Goal: Task Accomplishment & Management: Complete application form

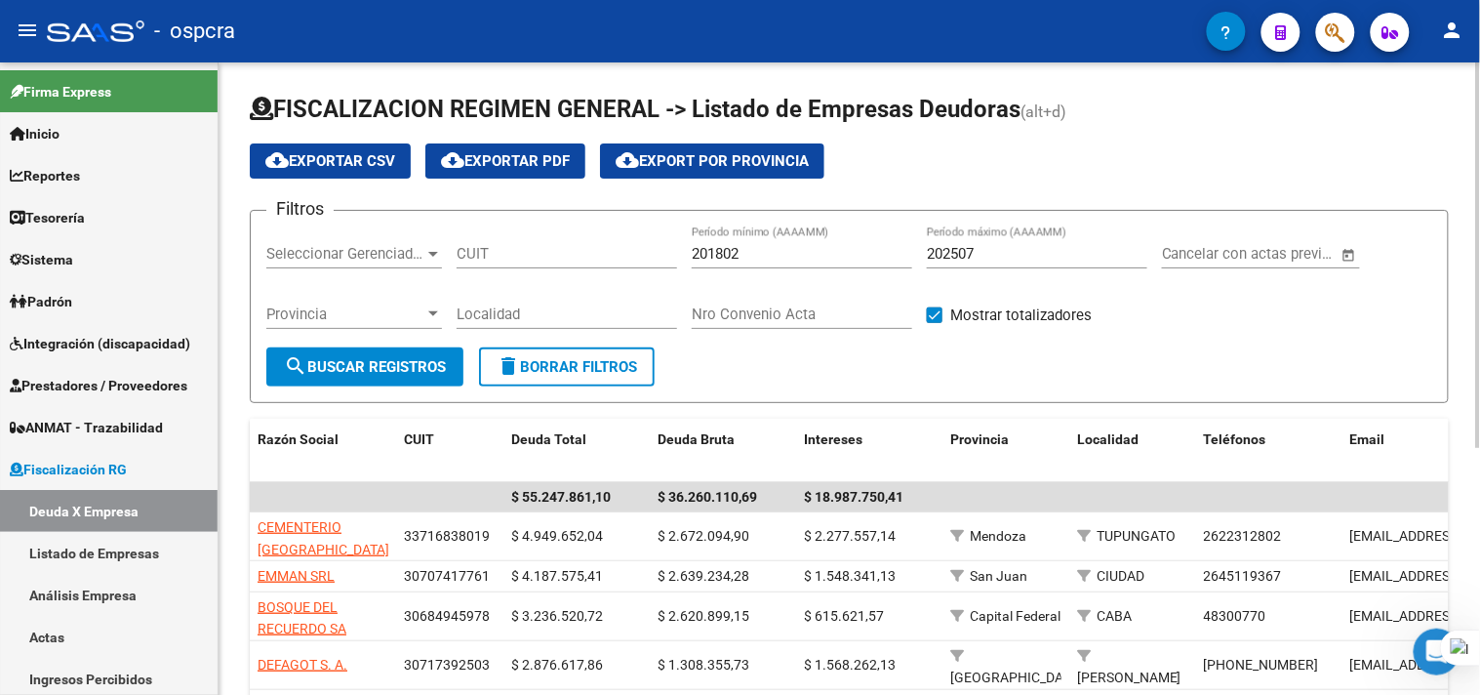
click at [525, 252] on input "CUIT" at bounding box center [567, 254] width 221 height 18
click at [510, 255] on input "CUIT" at bounding box center [567, 254] width 221 height 18
paste input "20-30566260-8"
type input "20-30566260-8"
click at [349, 376] on button "search Buscar Registros" at bounding box center [364, 366] width 197 height 39
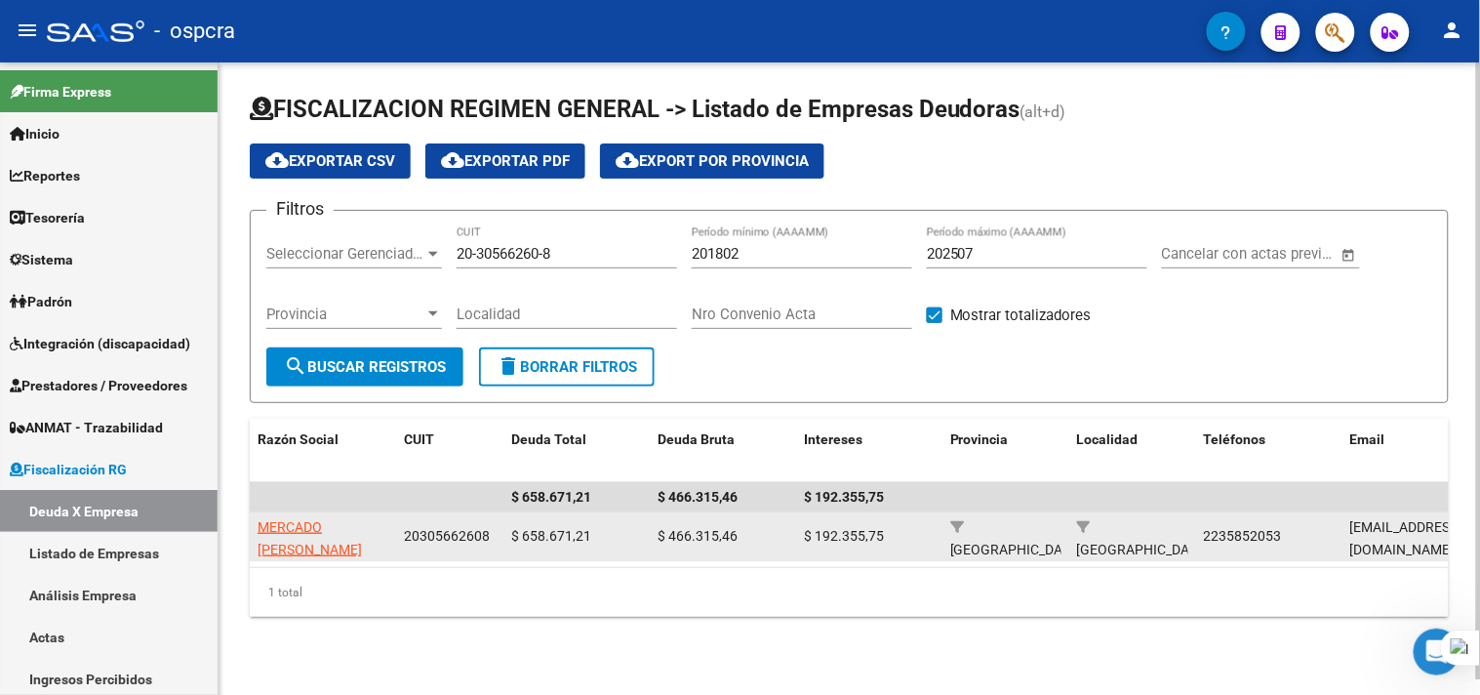
click at [338, 539] on app-link-go-to "MERCADO [PERSON_NAME]" at bounding box center [323, 538] width 131 height 45
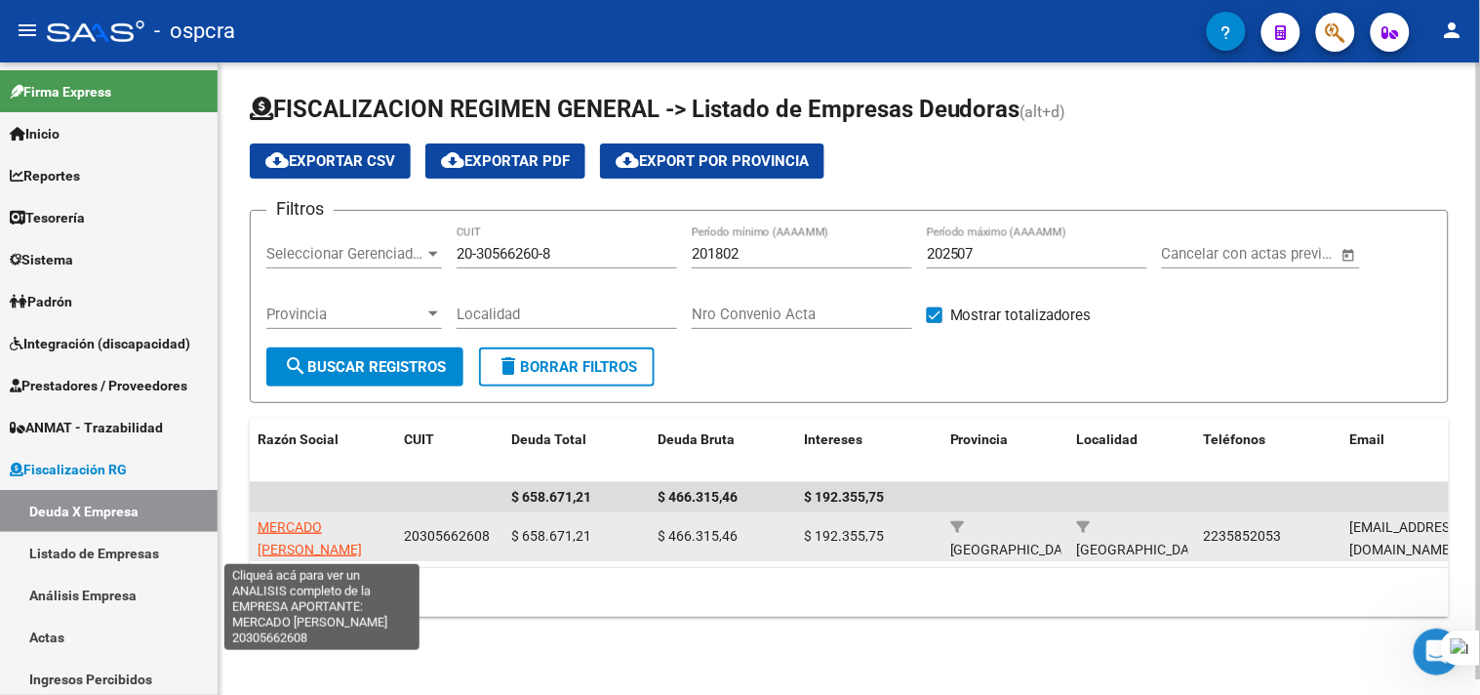
click at [338, 528] on span "MERCADO [PERSON_NAME]" at bounding box center [310, 538] width 104 height 38
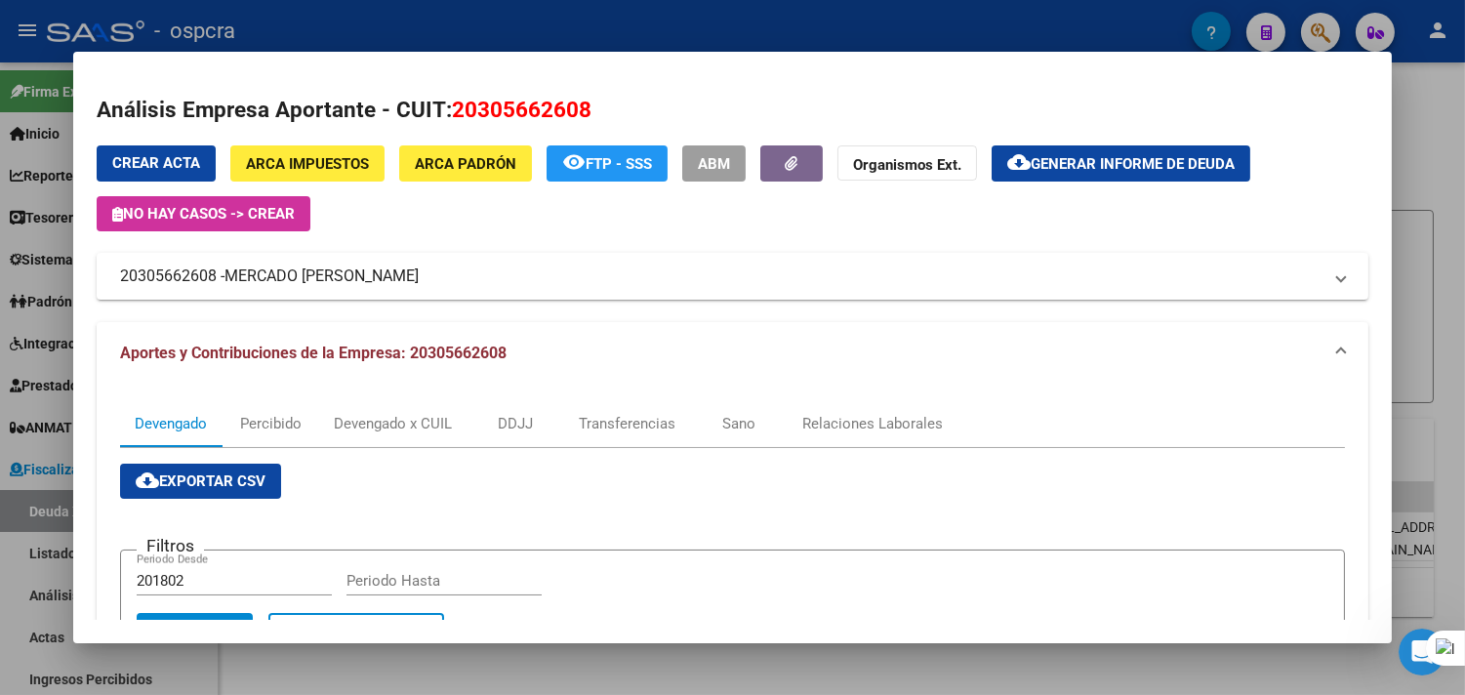
click at [161, 156] on span "Crear Acta" at bounding box center [156, 163] width 88 height 18
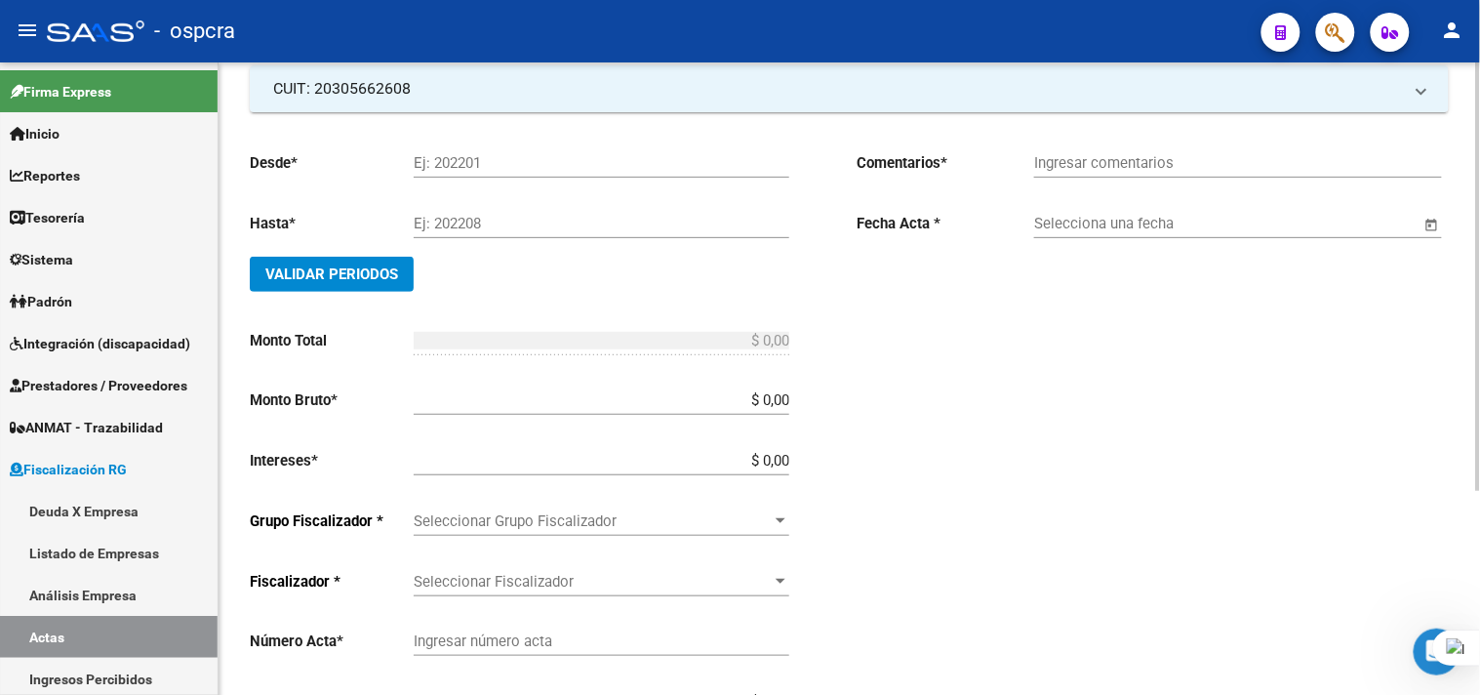
scroll to position [108, 0]
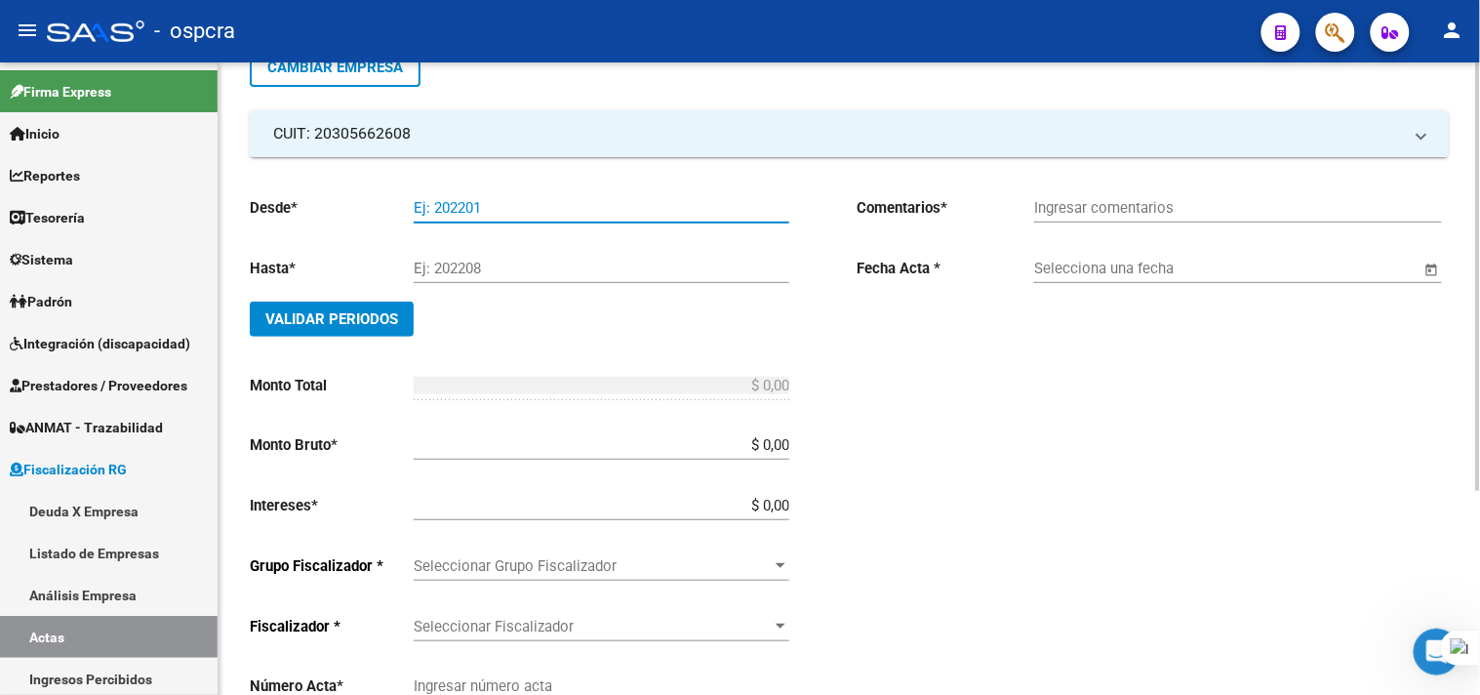
click at [590, 202] on input "Ej: 202201" at bounding box center [602, 208] width 376 height 18
type input "202212"
click at [551, 269] on input "Ej: 202208" at bounding box center [602, 269] width 376 height 18
type input "202208"
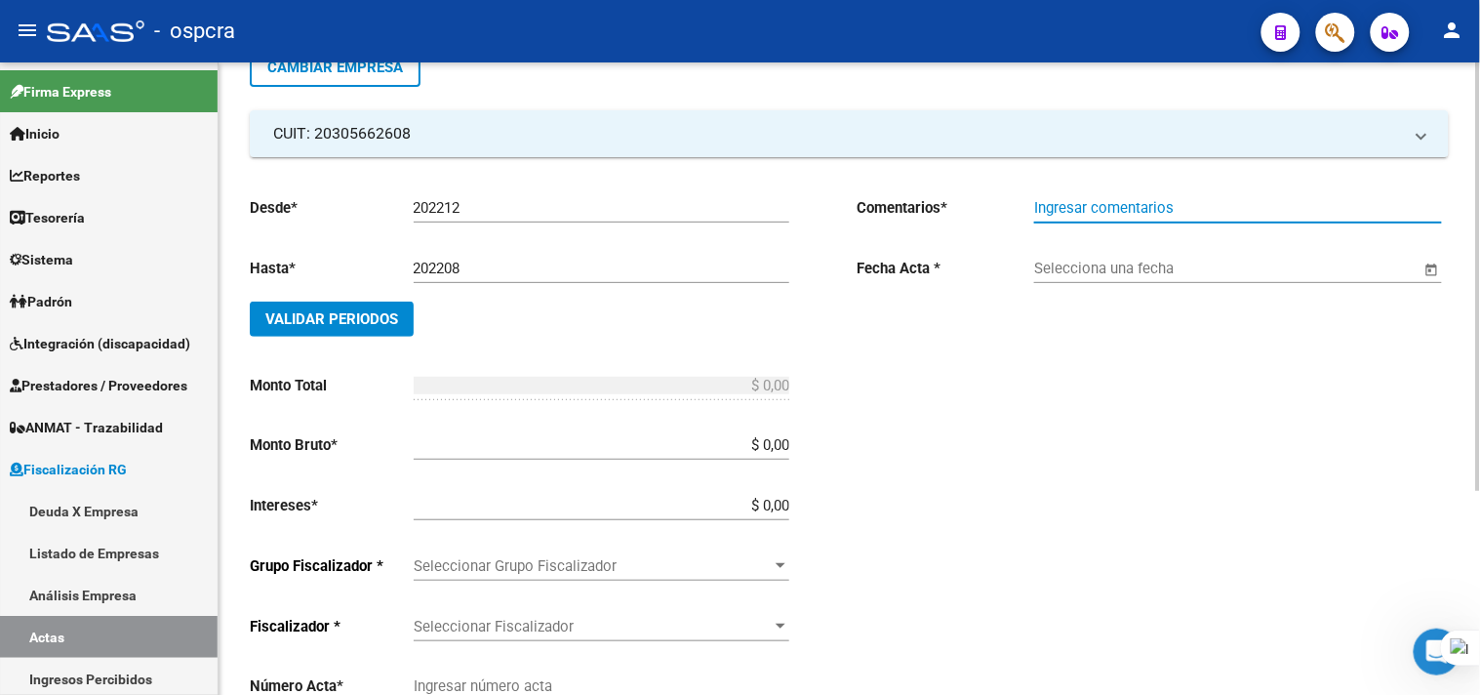
click at [1181, 203] on input "Ingresar comentarios" at bounding box center [1238, 208] width 408 height 18
click at [473, 358] on div "Desde * 202212 Ej: 202201 Hasta * 202208 Ej: 202208 Validar Periodos Monto Tota…" at bounding box center [522, 511] width 545 height 660
click at [461, 346] on div at bounding box center [461, 346] width 0 height 0
click at [611, 451] on input "$ 0,00" at bounding box center [602, 445] width 376 height 18
click at [620, 456] on div "$ 0,00 Ingresar monto bruto" at bounding box center [602, 439] width 376 height 42
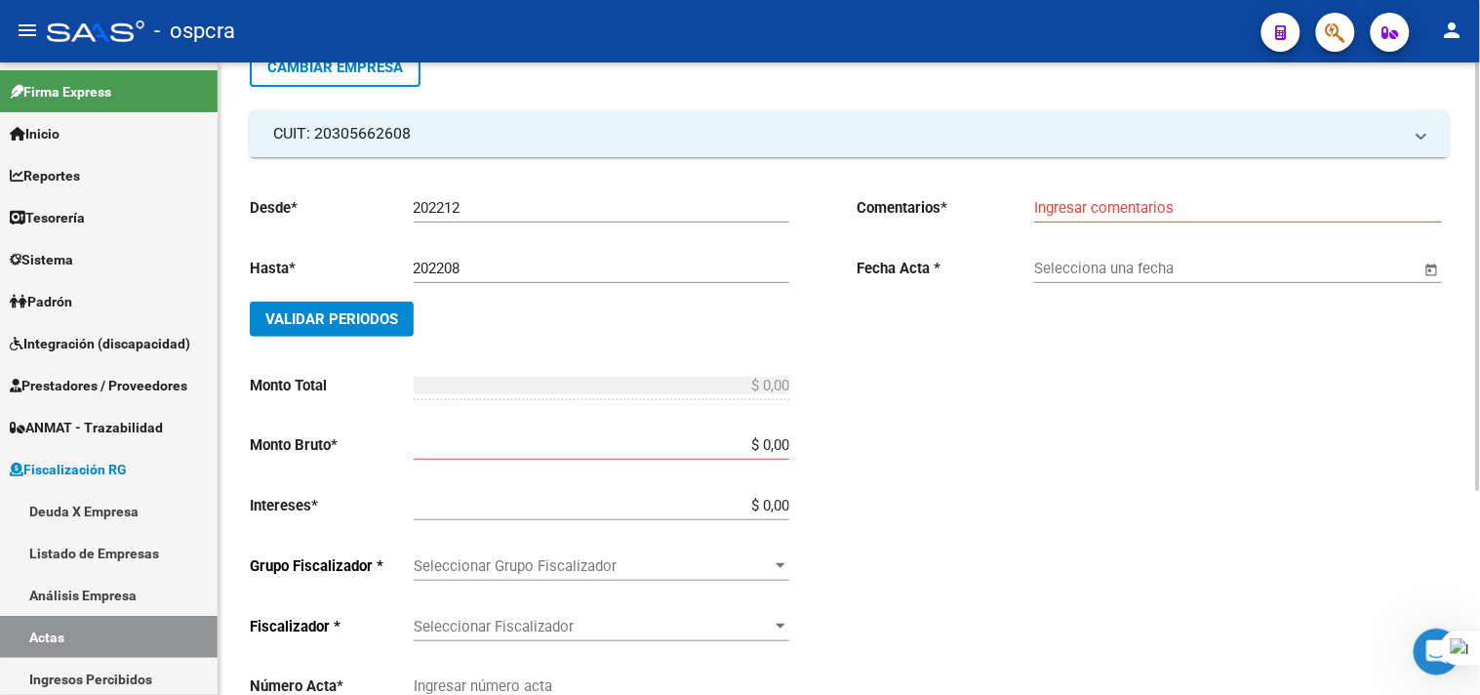
click at [620, 456] on div "$ 0,00 Ingresar monto bruto" at bounding box center [602, 439] width 376 height 42
click at [767, 431] on div "$ 0,00 Ingresar monto bruto" at bounding box center [602, 439] width 376 height 42
click at [773, 445] on input "$ 0,00" at bounding box center [602, 445] width 376 height 18
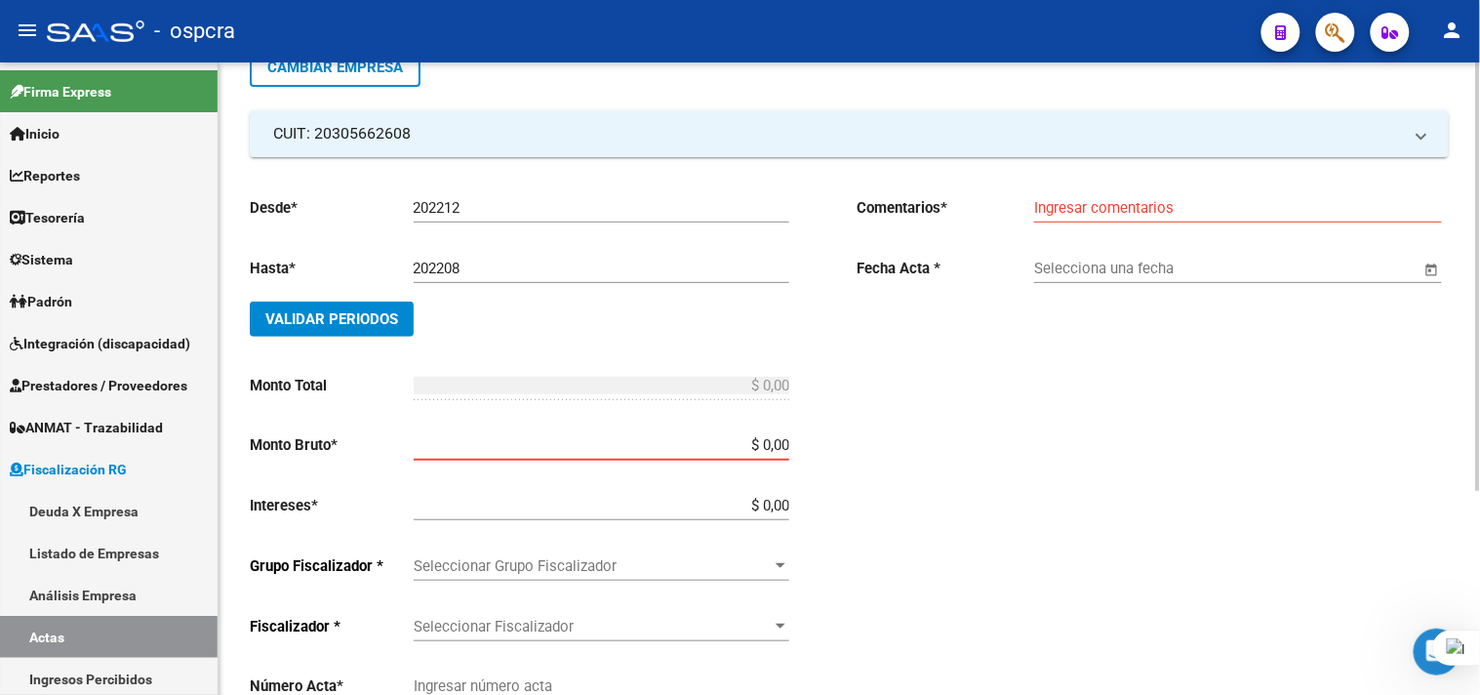
paste input "599.083,28"
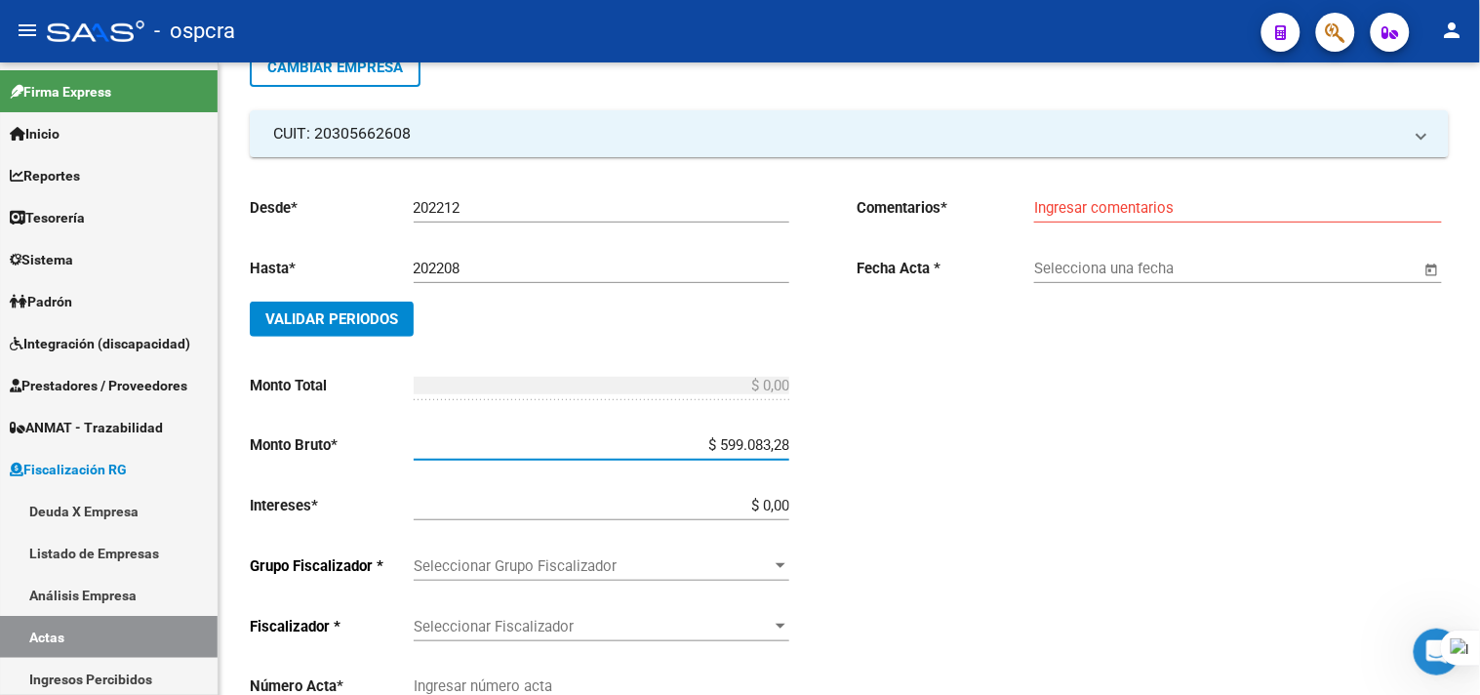
type input "$ 599.083,28"
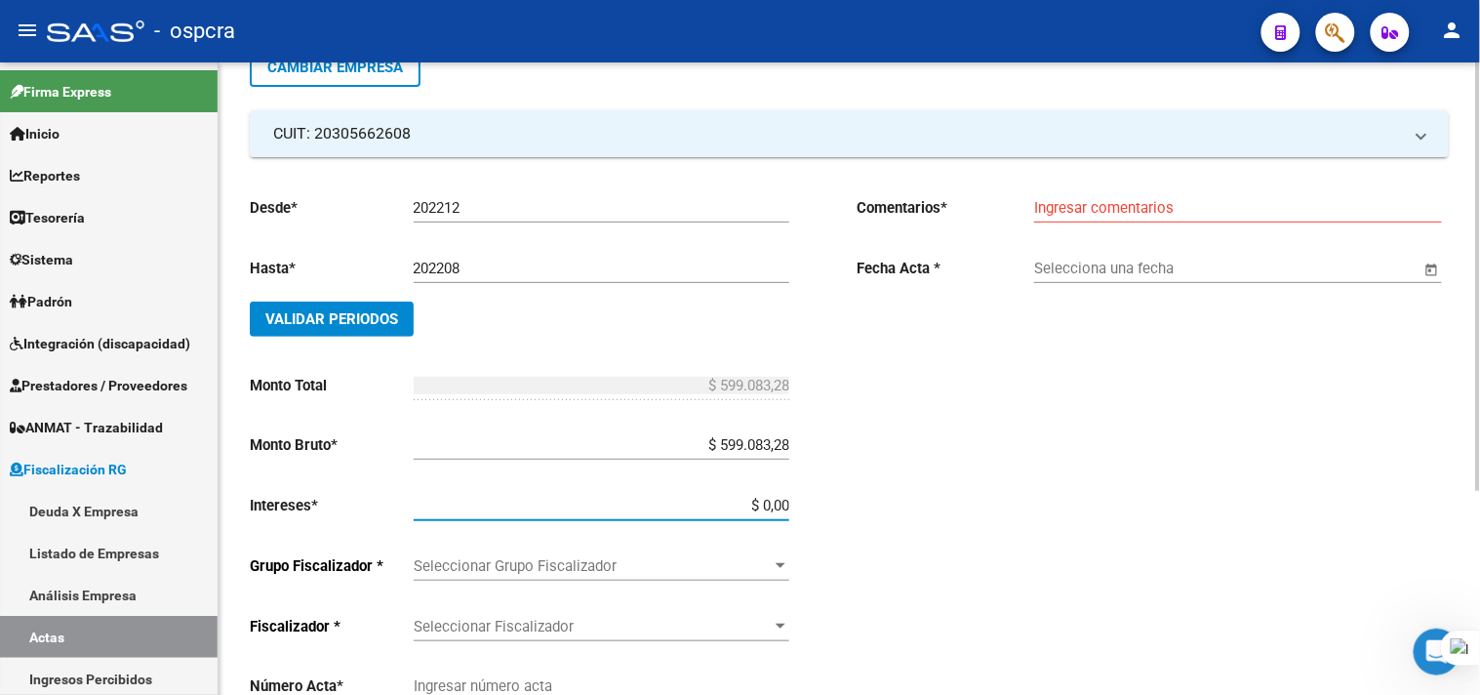
drag, startPoint x: 746, startPoint y: 501, endPoint x: 816, endPoint y: 501, distance: 69.3
click at [816, 501] on div "Desde * 202212 Ej: 202201 Hasta * 202208 Ej: 202208 Validar Periodos Monto Tota…" at bounding box center [546, 511] width 592 height 660
paste input "188.930,12"
type input "$ 188.930,12"
type input "$ 788.013,40"
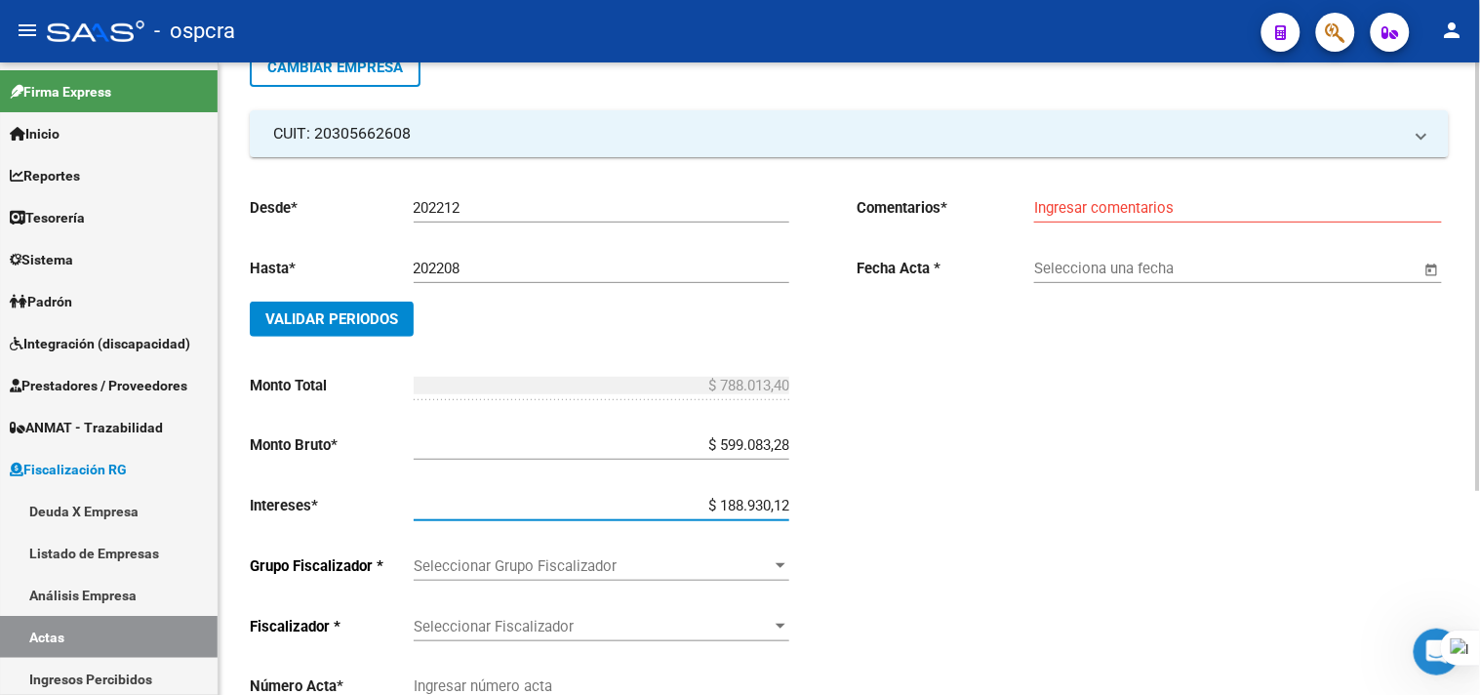
click at [728, 570] on span "Seleccionar Grupo Fiscalizador" at bounding box center [593, 566] width 358 height 18
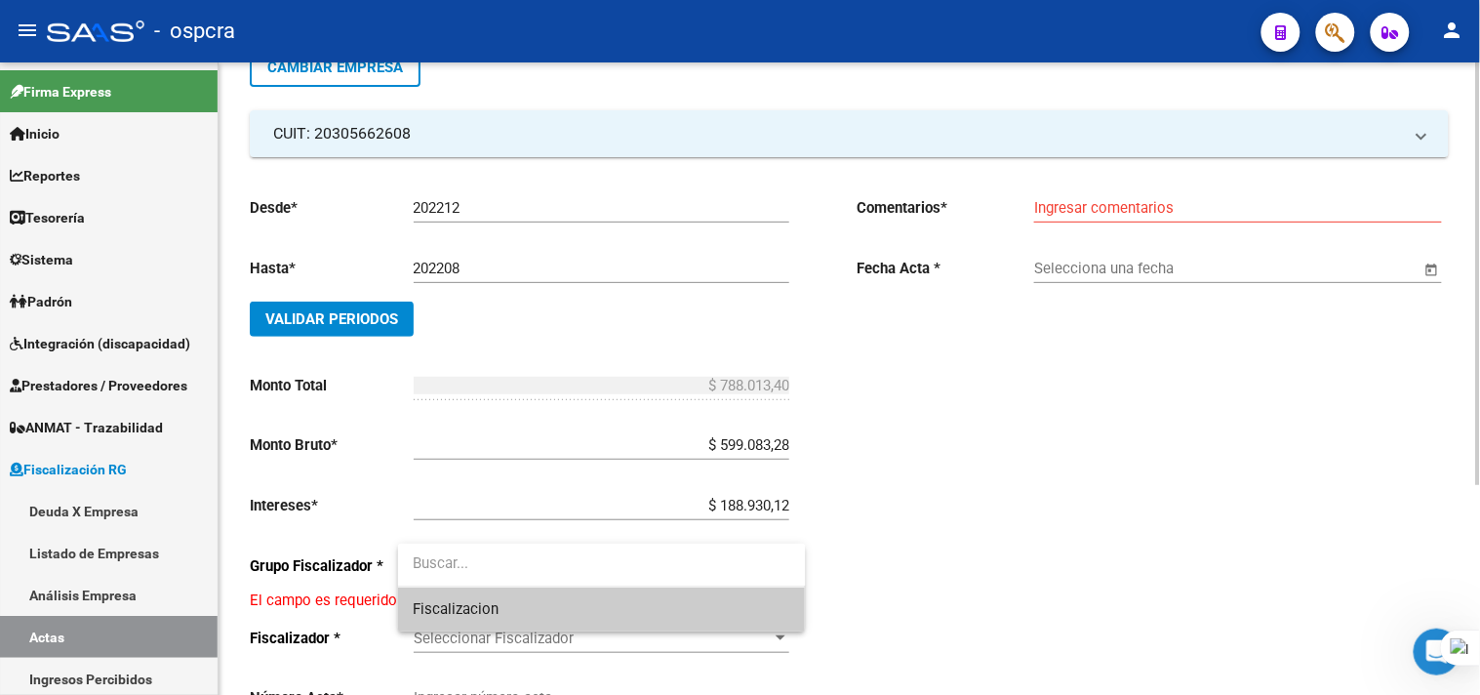
click at [713, 603] on span "Fiscalizacion" at bounding box center [602, 609] width 377 height 44
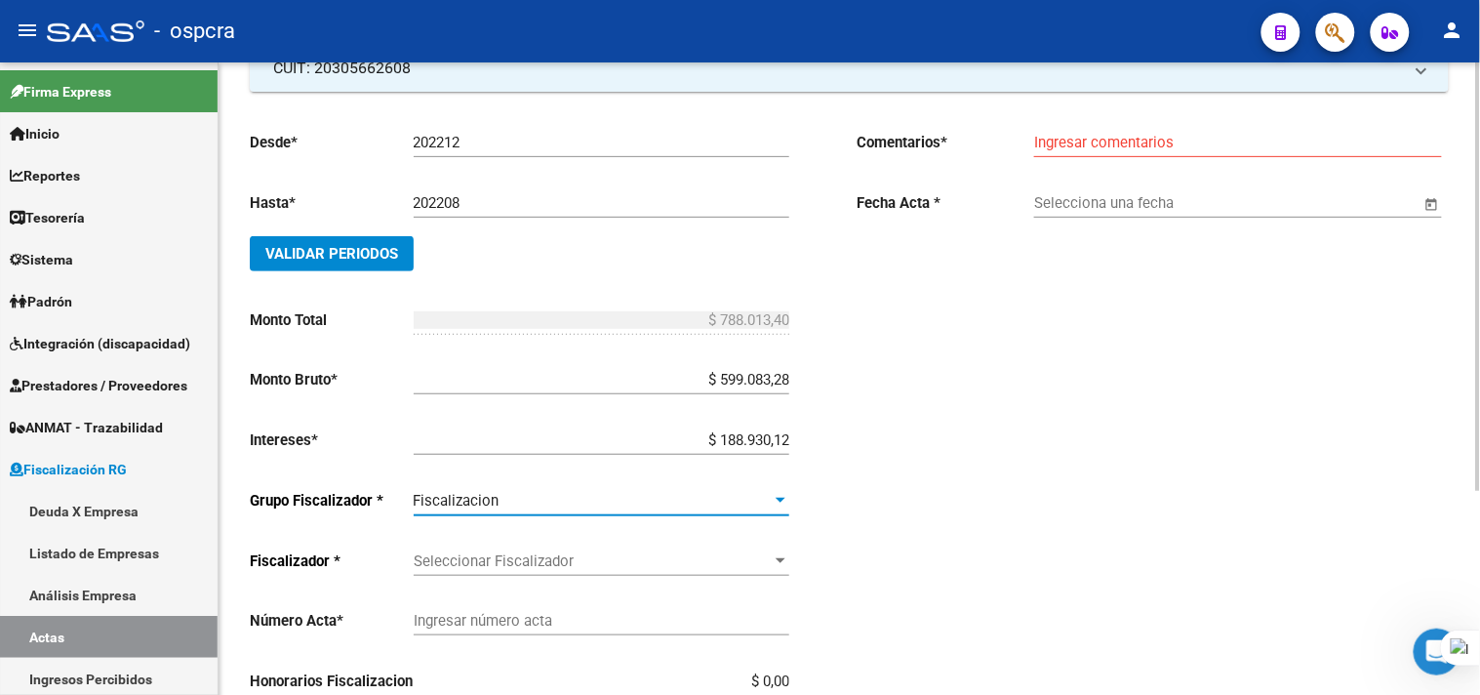
scroll to position [301, 0]
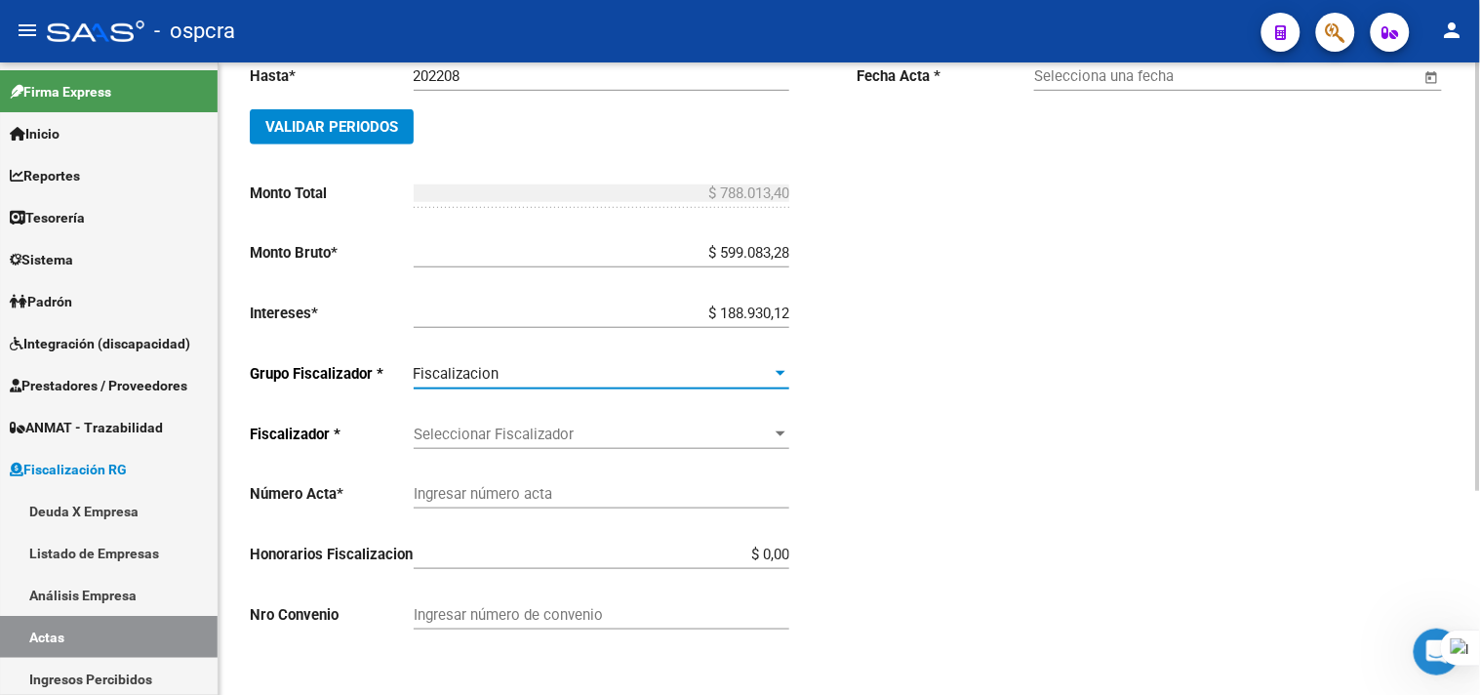
click at [641, 411] on div "Seleccionar Fiscalizador Seleccionar Fiscalizador" at bounding box center [602, 428] width 376 height 42
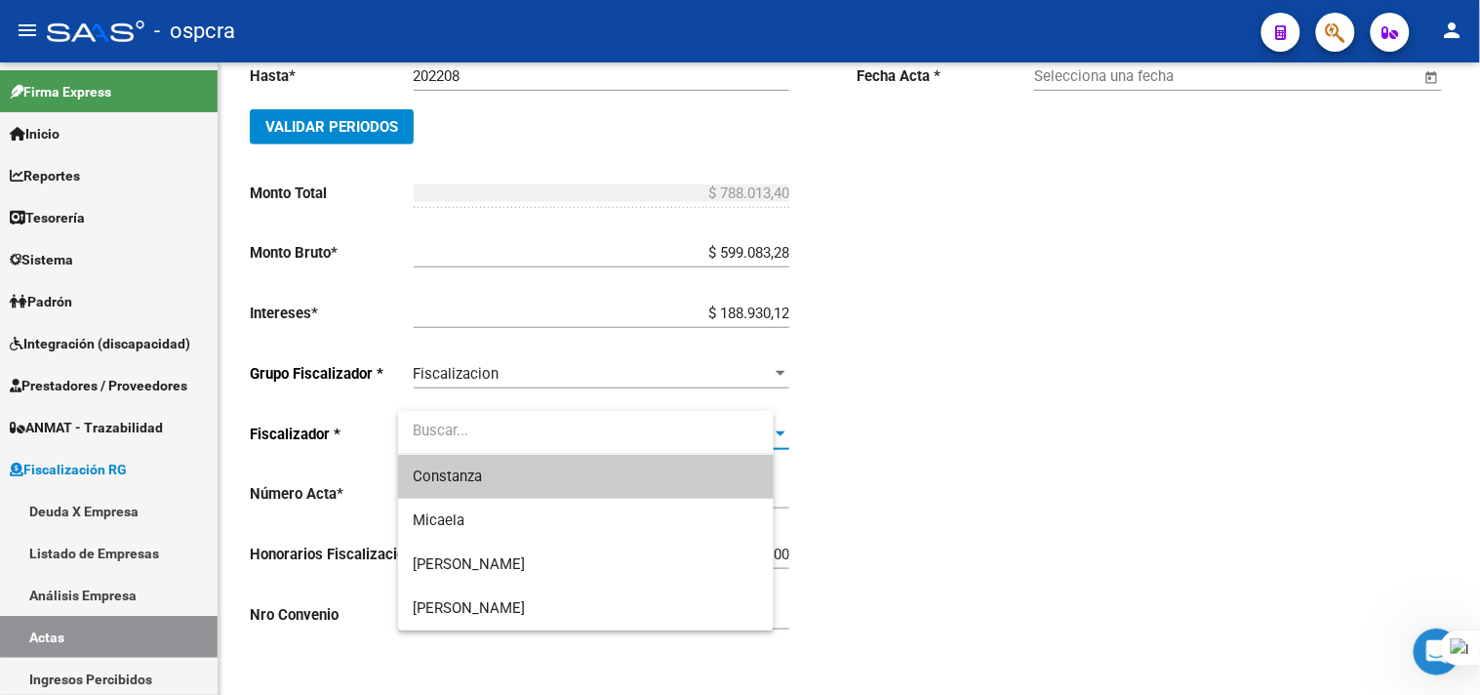
click at [642, 431] on input "dropdown search" at bounding box center [586, 431] width 377 height 44
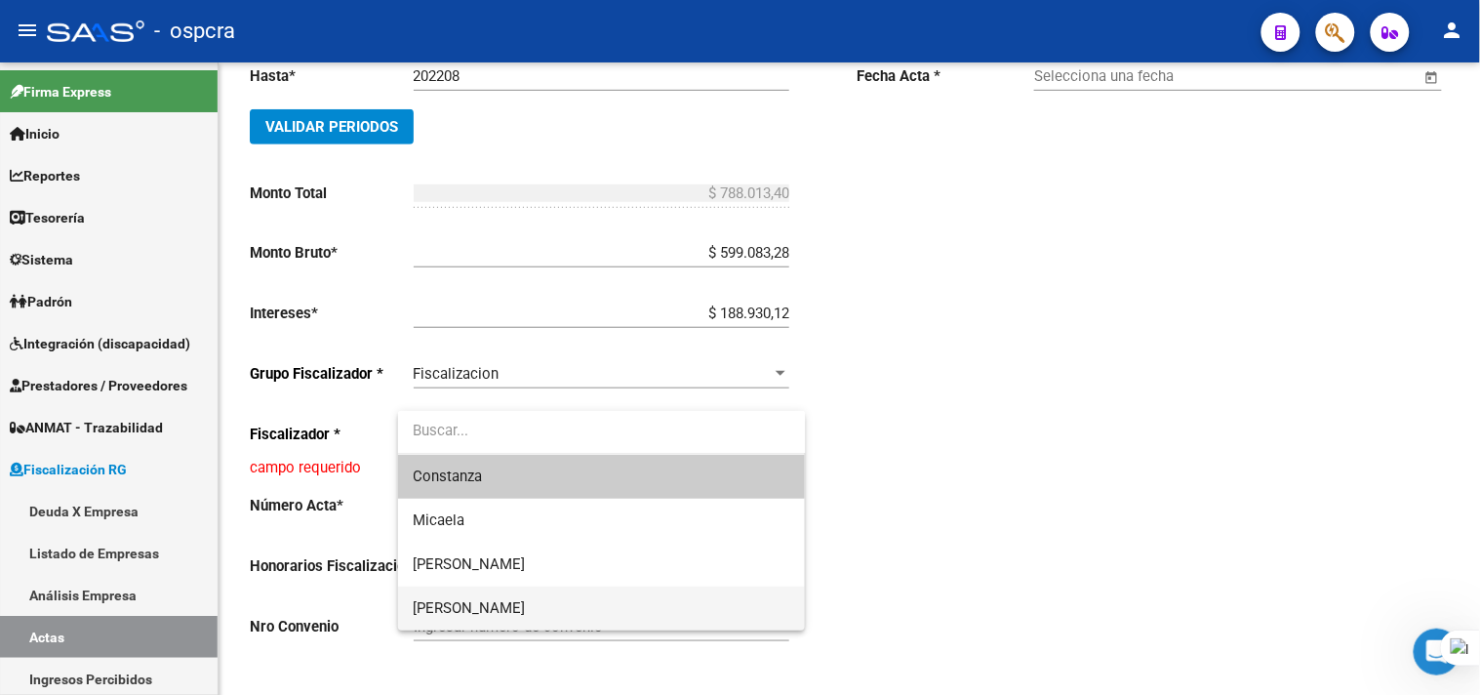
click at [617, 609] on span "[PERSON_NAME]" at bounding box center [602, 608] width 377 height 44
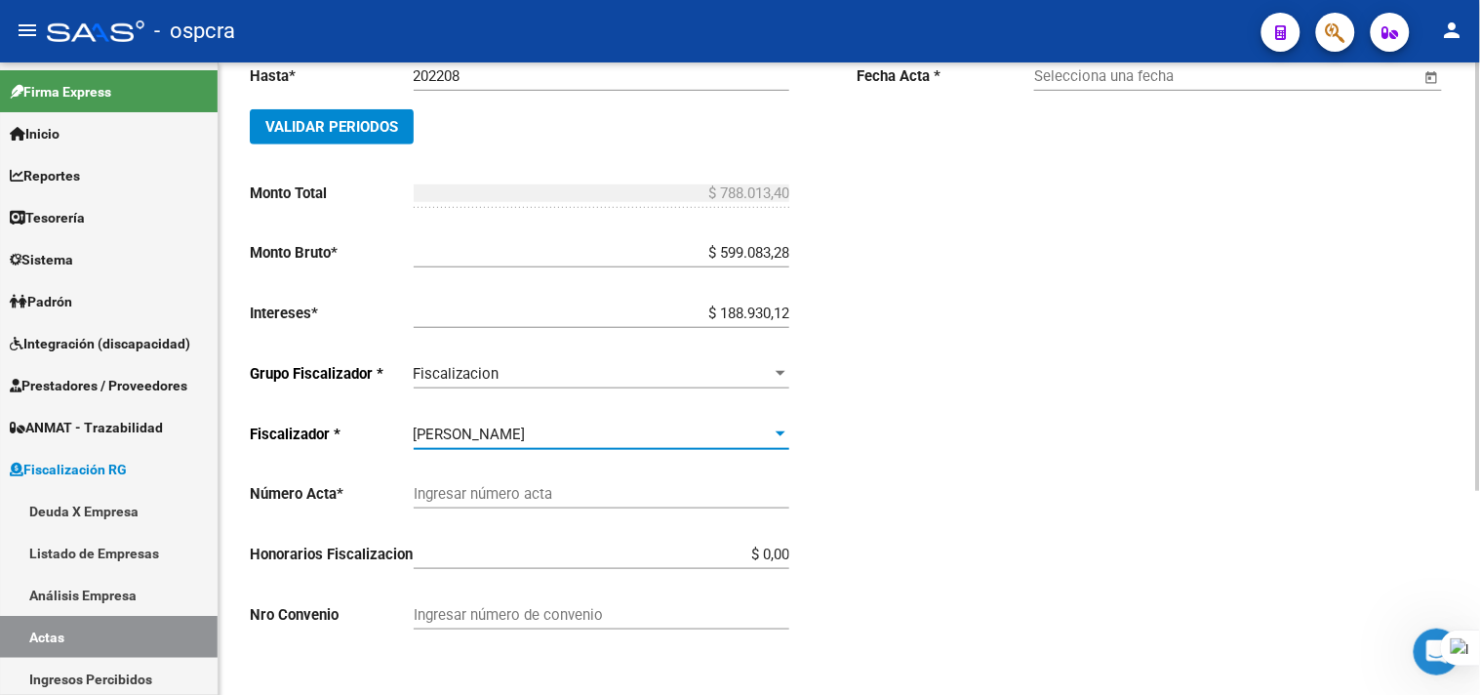
click at [660, 486] on input "Ingresar número acta" at bounding box center [602, 494] width 376 height 18
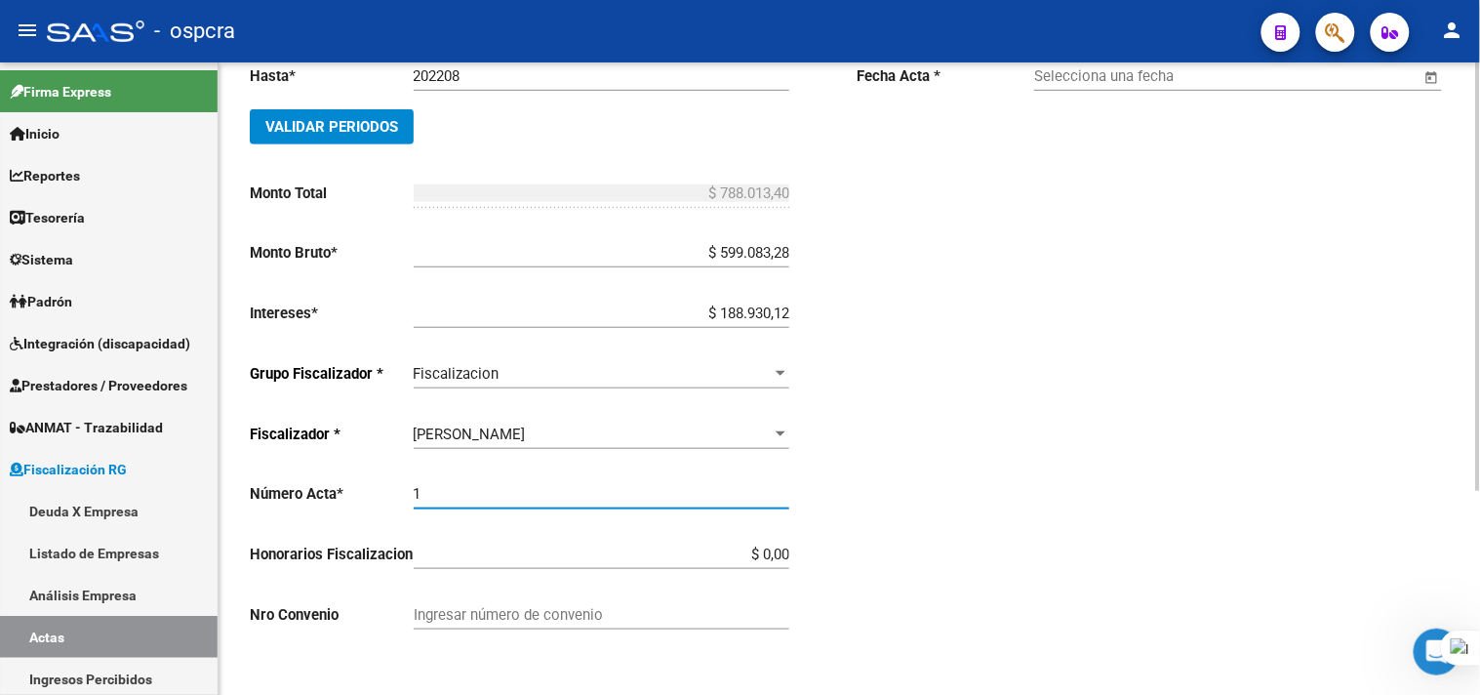
type input "1"
click at [852, 561] on div "Desde * 202212 Ej: 202201 Hasta * 202208 Ej: 202208 Validar Periodos Monto Tota…" at bounding box center [849, 306] width 1199 height 683
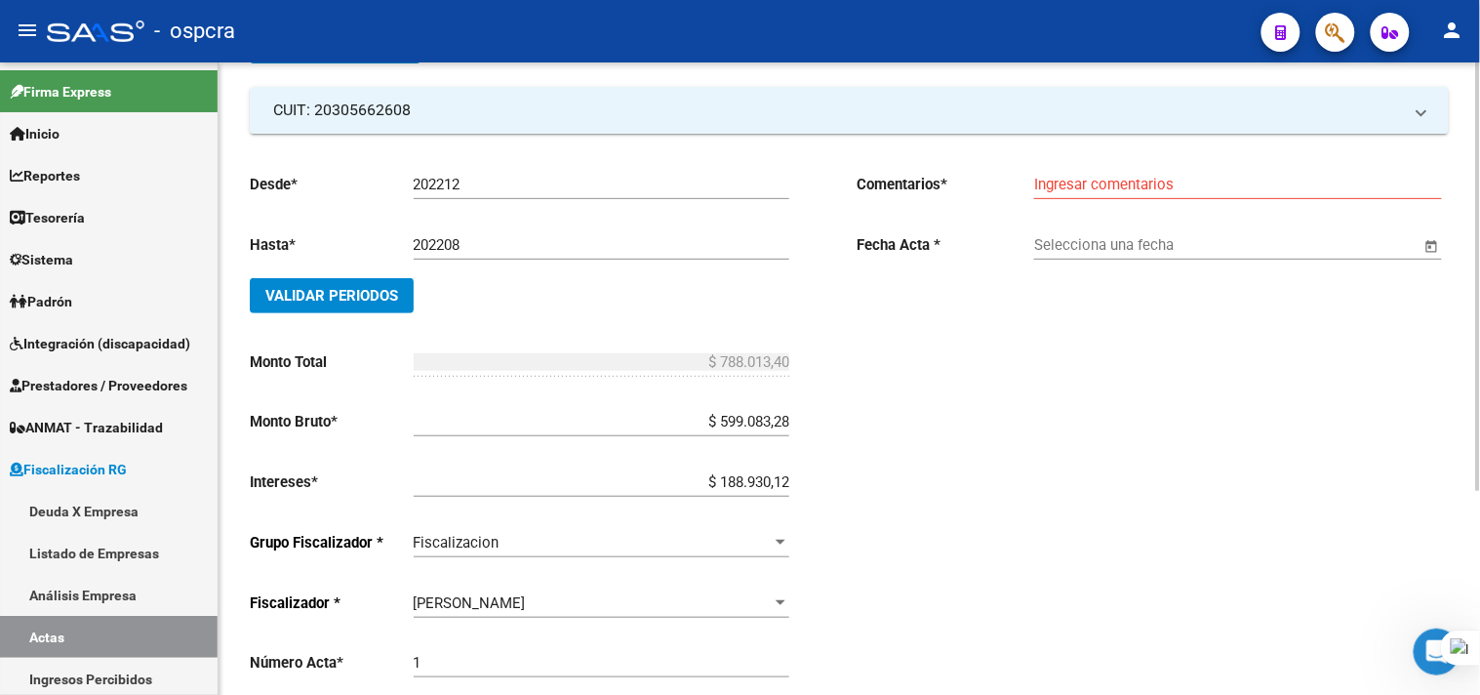
scroll to position [0, 0]
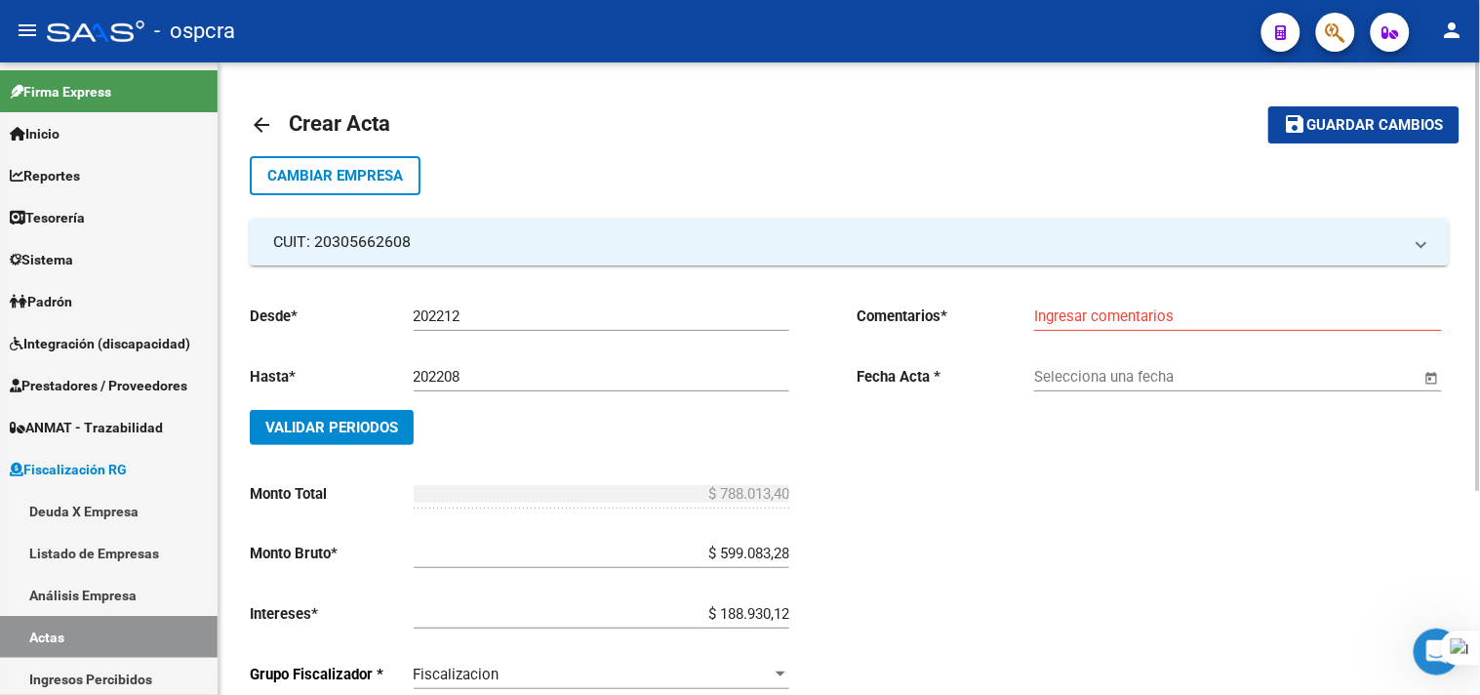
click at [1078, 299] on div "Ingresar comentarios" at bounding box center [1238, 310] width 408 height 42
type input "[PERSON_NAME] completa desde 202212 hasta 202508"
click at [1128, 373] on input "Selecciona una fecha" at bounding box center [1227, 377] width 386 height 18
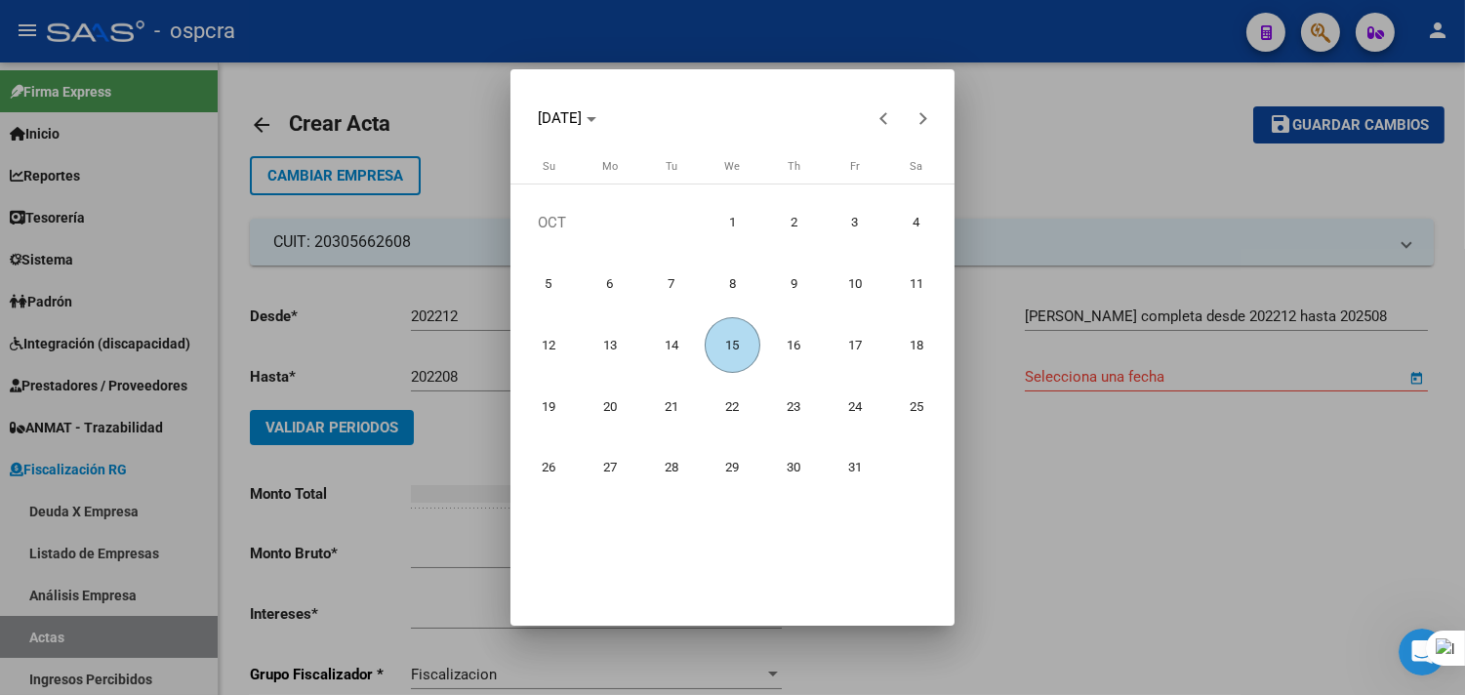
click at [726, 334] on span "15" at bounding box center [732, 345] width 56 height 56
type input "[DATE]"
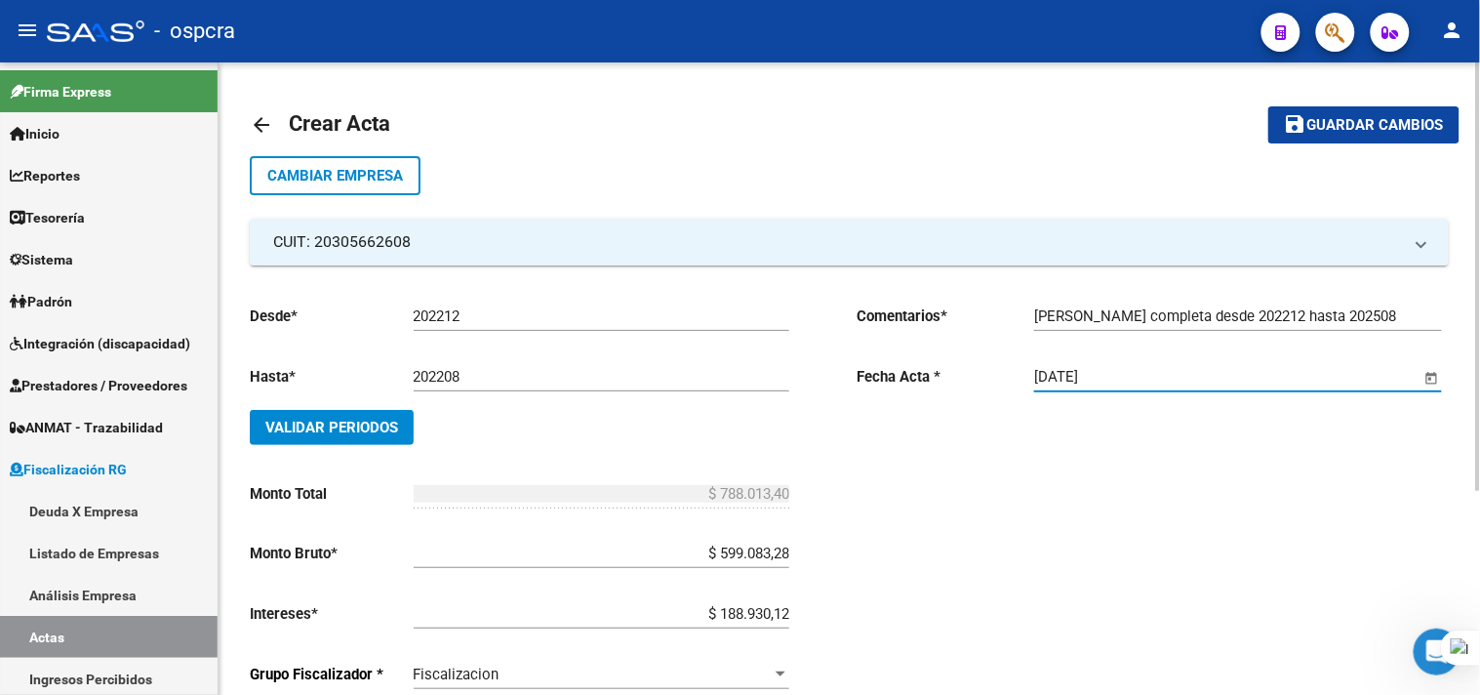
click at [1362, 113] on button "save Guardar cambios" at bounding box center [1363, 124] width 191 height 36
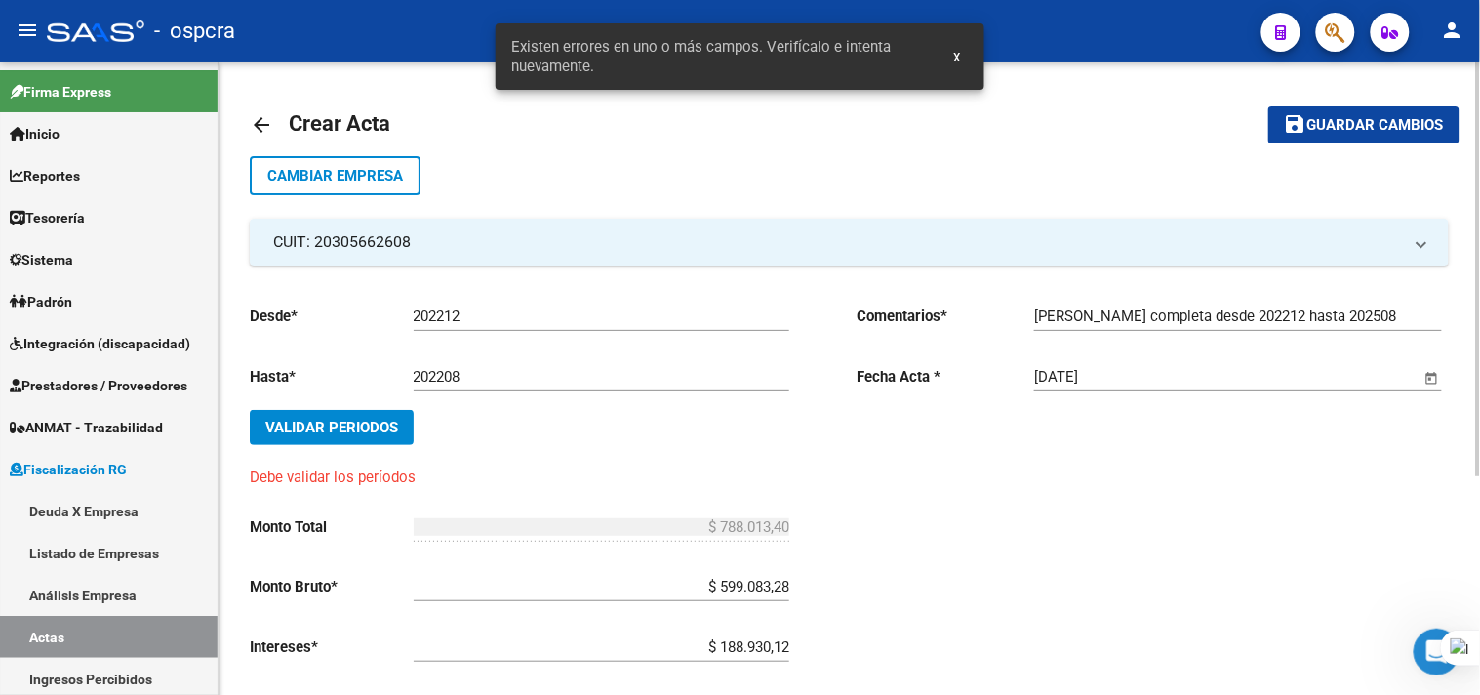
click at [363, 415] on button "Validar Periodos" at bounding box center [332, 427] width 164 height 35
drag, startPoint x: 395, startPoint y: 413, endPoint x: 416, endPoint y: 414, distance: 20.5
click at [396, 414] on button "Validar Periodos" at bounding box center [332, 427] width 164 height 35
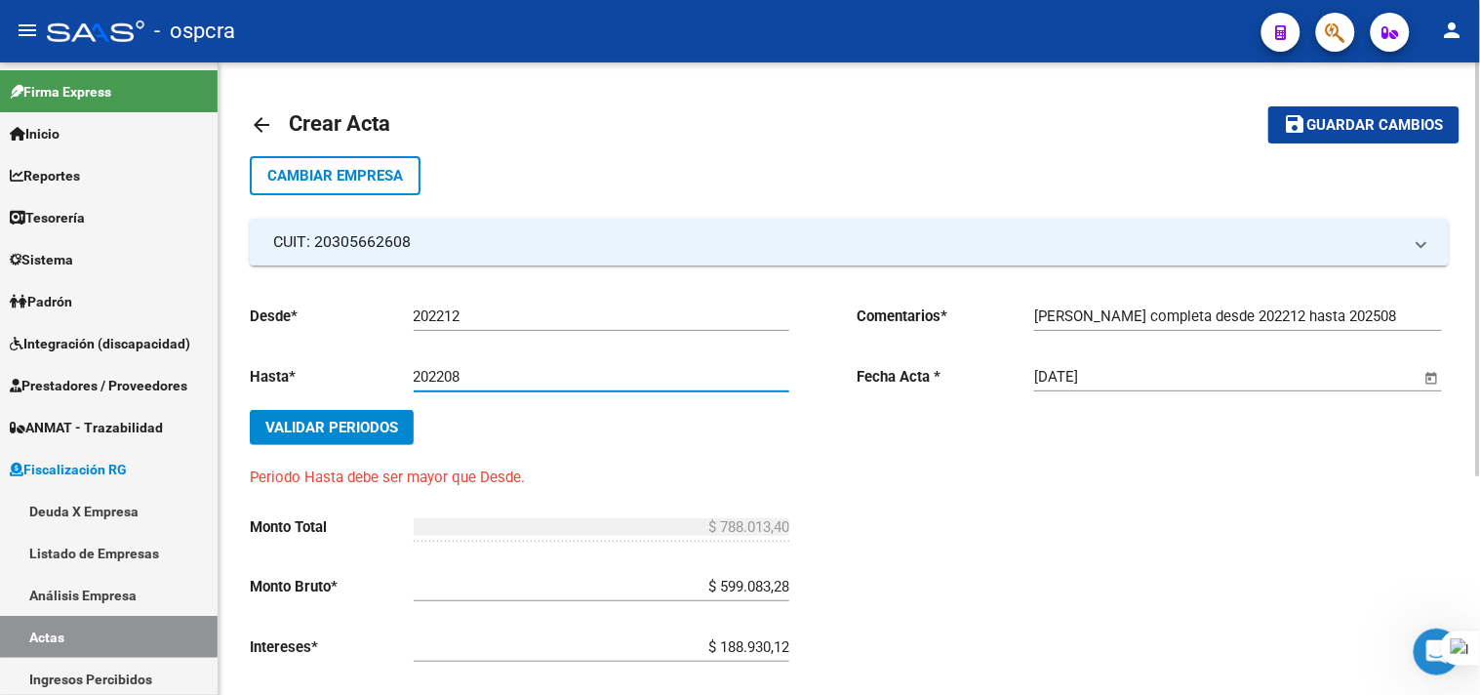
drag, startPoint x: 444, startPoint y: 375, endPoint x: 456, endPoint y: 375, distance: 11.7
click at [444, 375] on input "202208" at bounding box center [602, 377] width 376 height 18
type input "202508"
click at [319, 434] on button "Validar Periodos" at bounding box center [332, 427] width 164 height 35
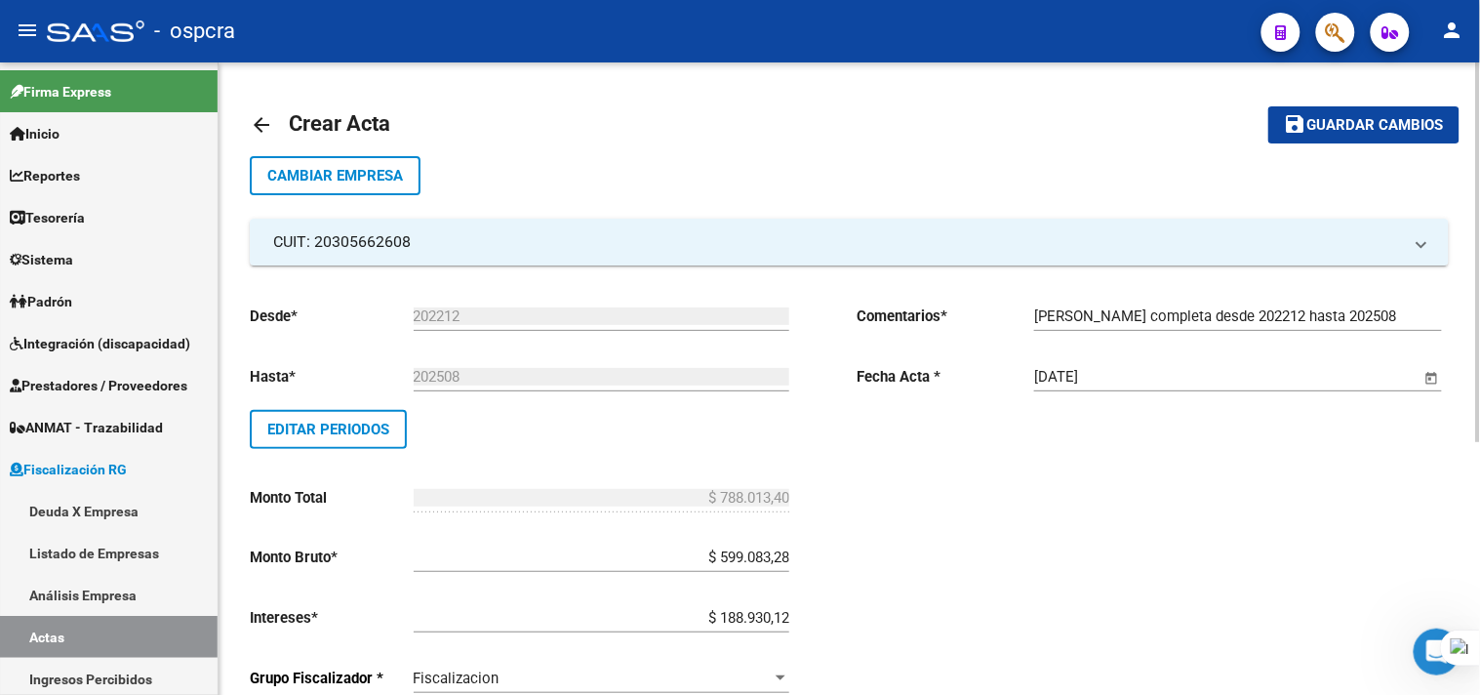
click at [1374, 119] on span "Guardar cambios" at bounding box center [1375, 126] width 137 height 18
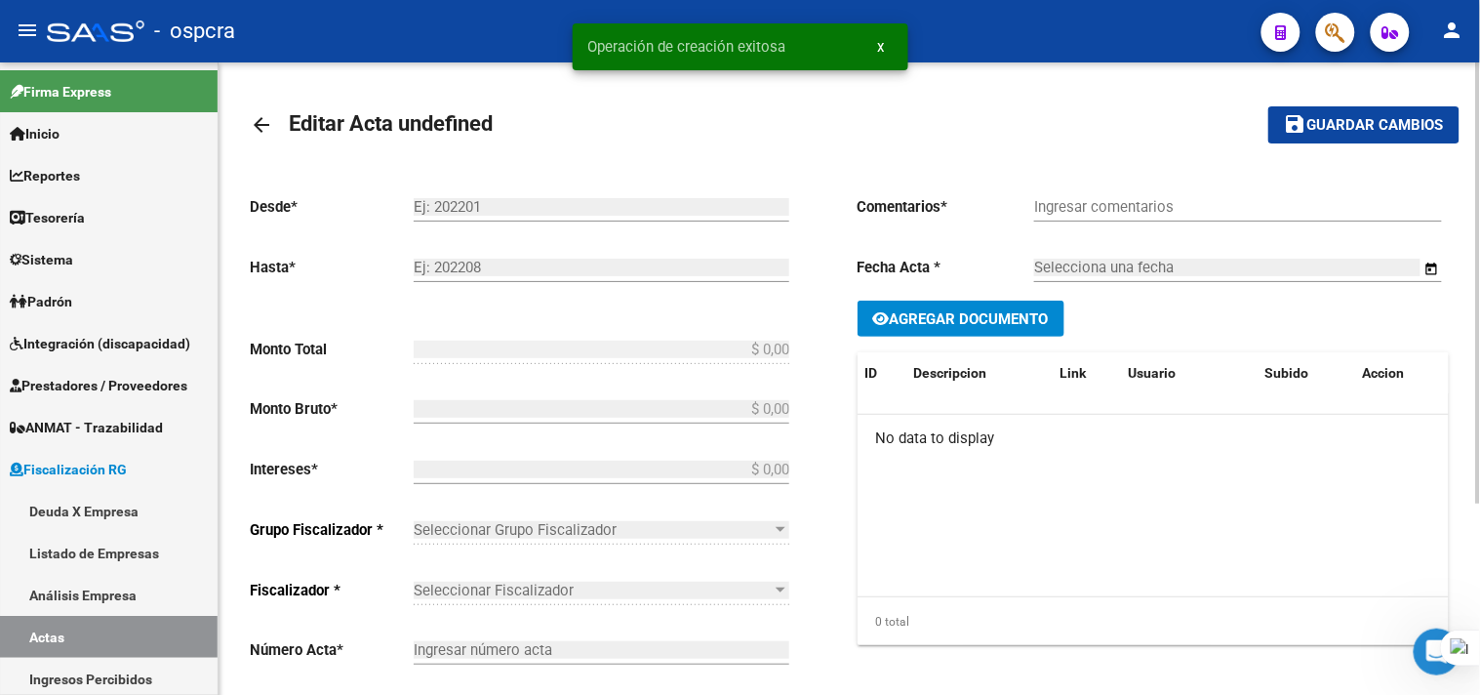
type input "202212"
type input "202508"
type input "$ 788.013,40"
type input "$ 599.083,28"
type input "$ 188.930,12"
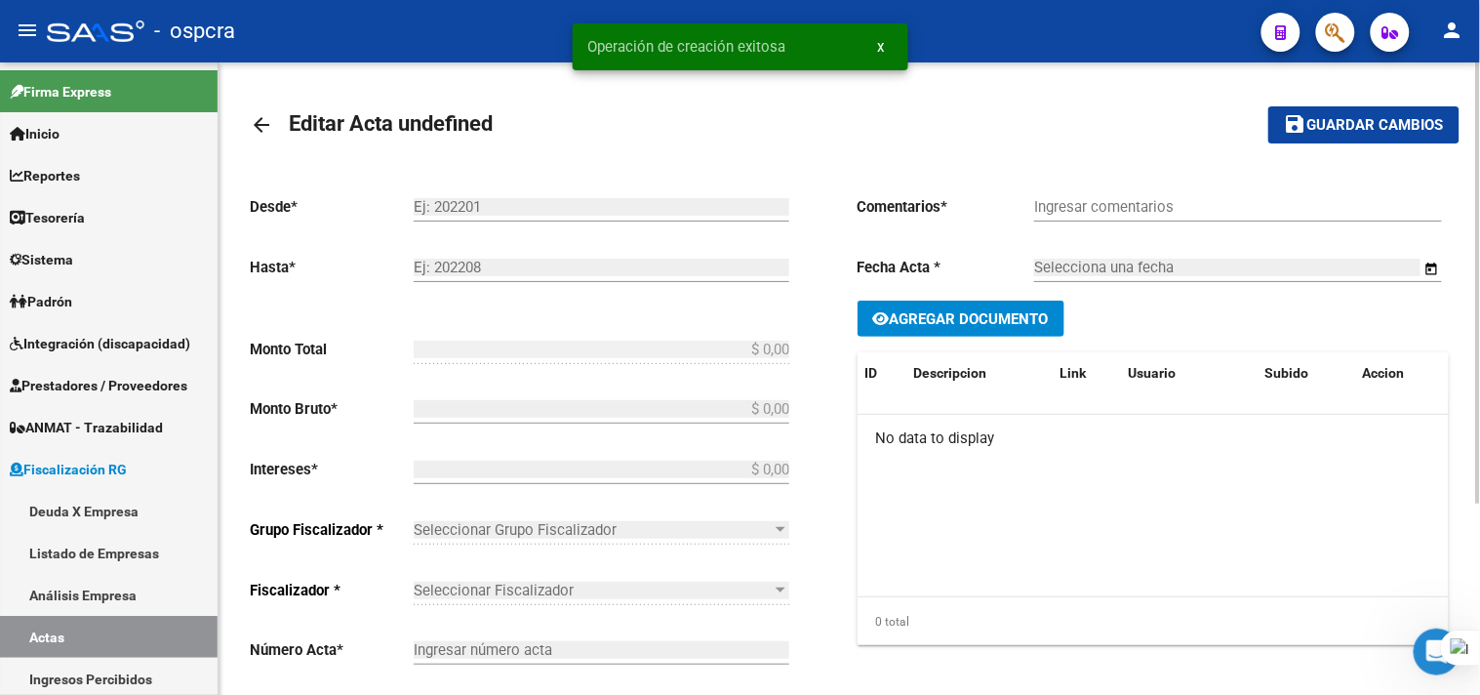
type input "1"
type input "[PERSON_NAME] completa desde 202212 hasta 202508"
type input "[DATE]"
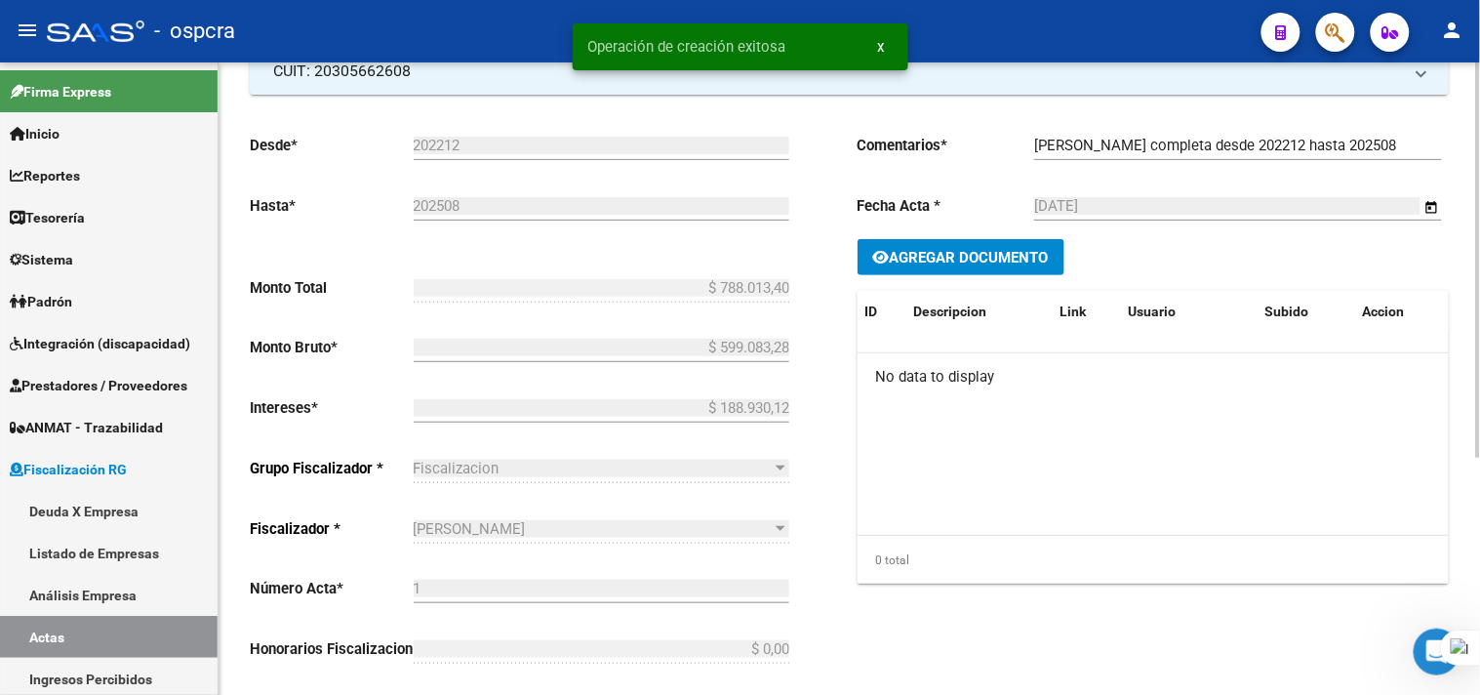
scroll to position [217, 0]
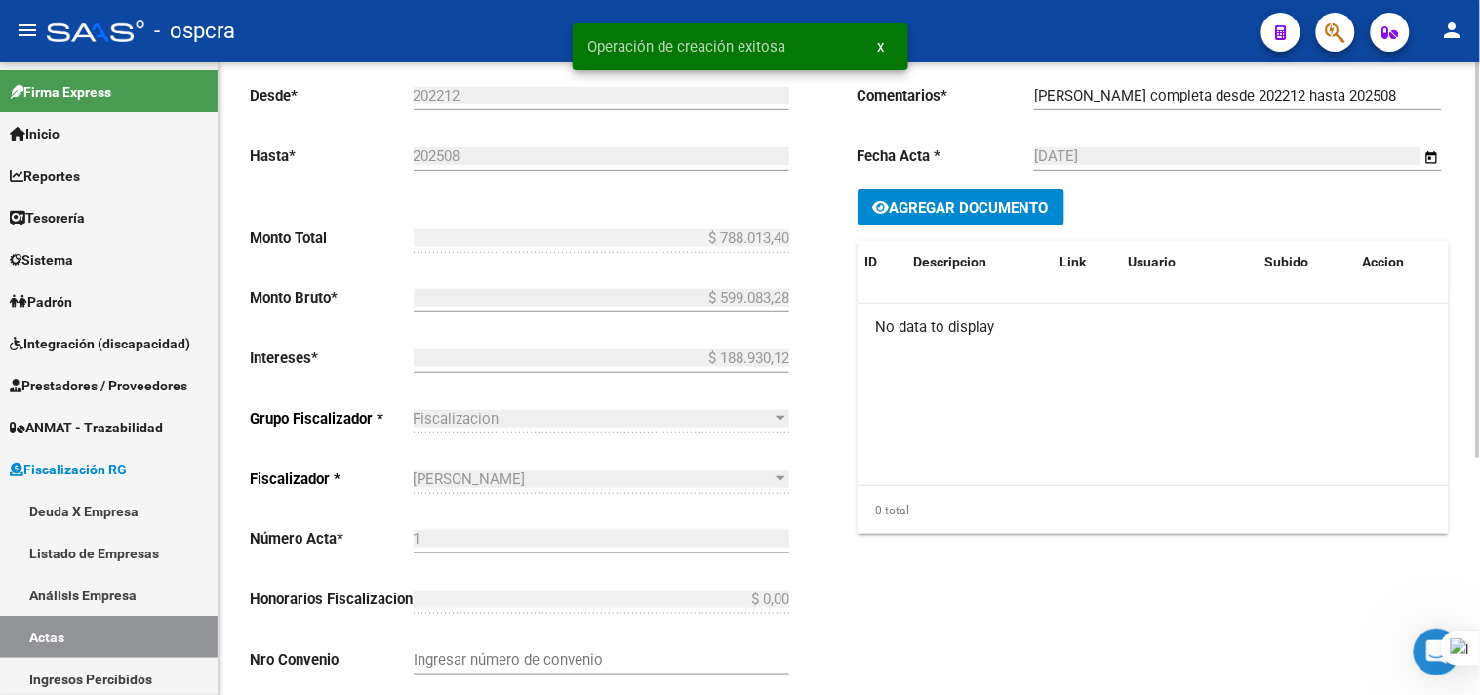
click at [992, 209] on span "Agregar Documento" at bounding box center [969, 208] width 159 height 18
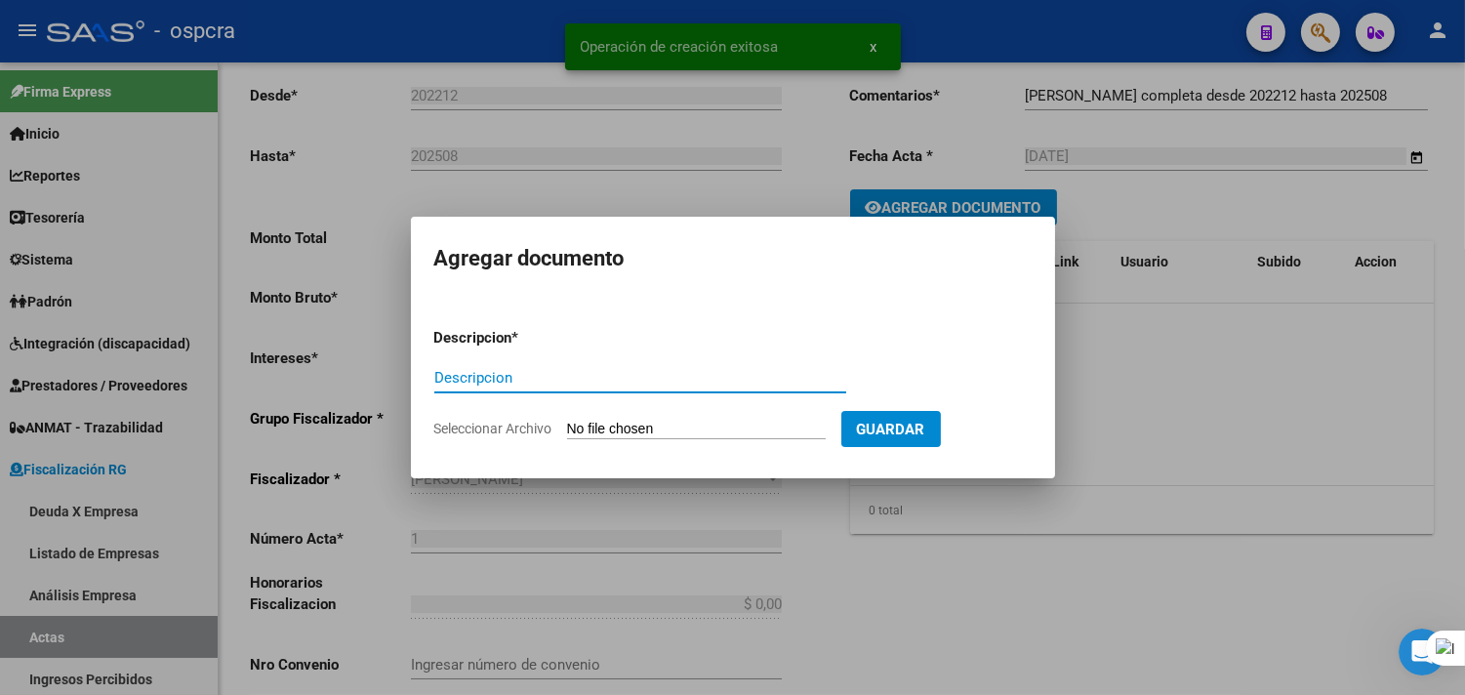
click at [1156, 357] on div at bounding box center [732, 347] width 1465 height 695
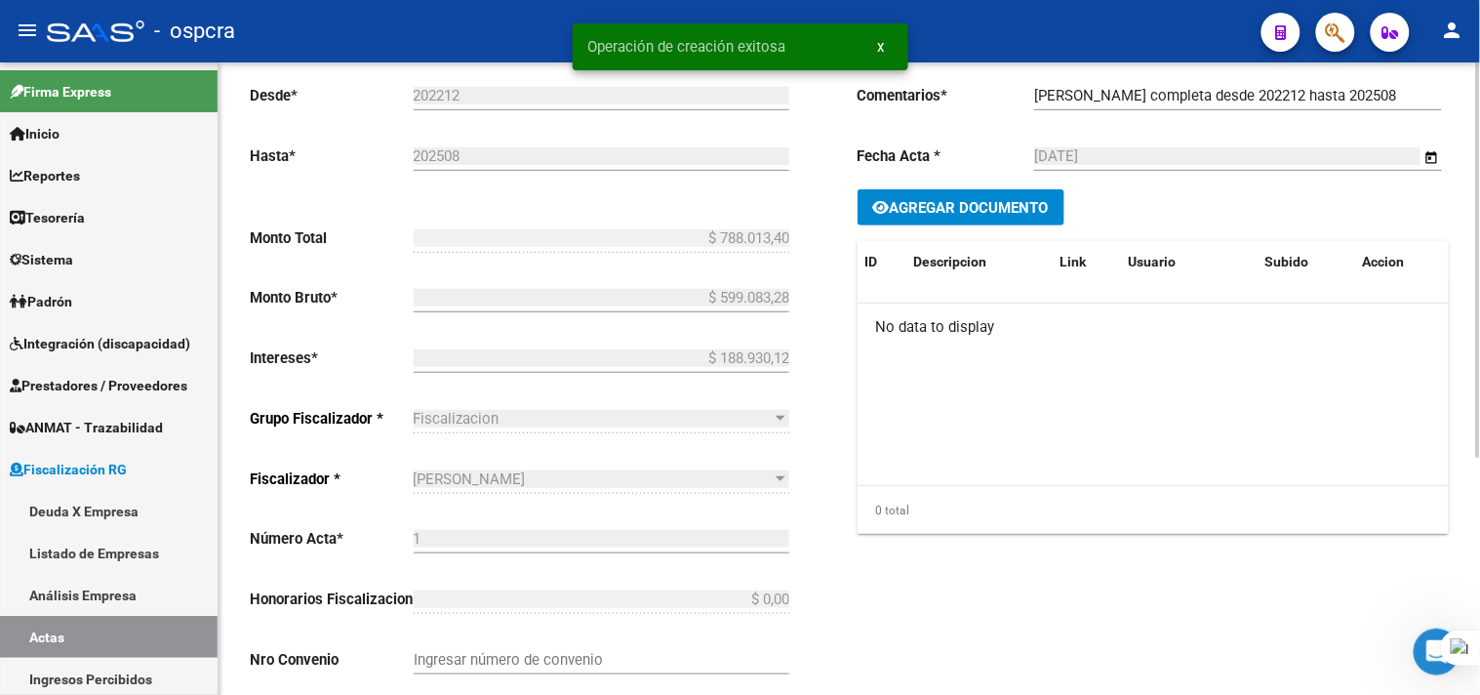
click at [944, 221] on button "Agregar Documento" at bounding box center [961, 207] width 207 height 36
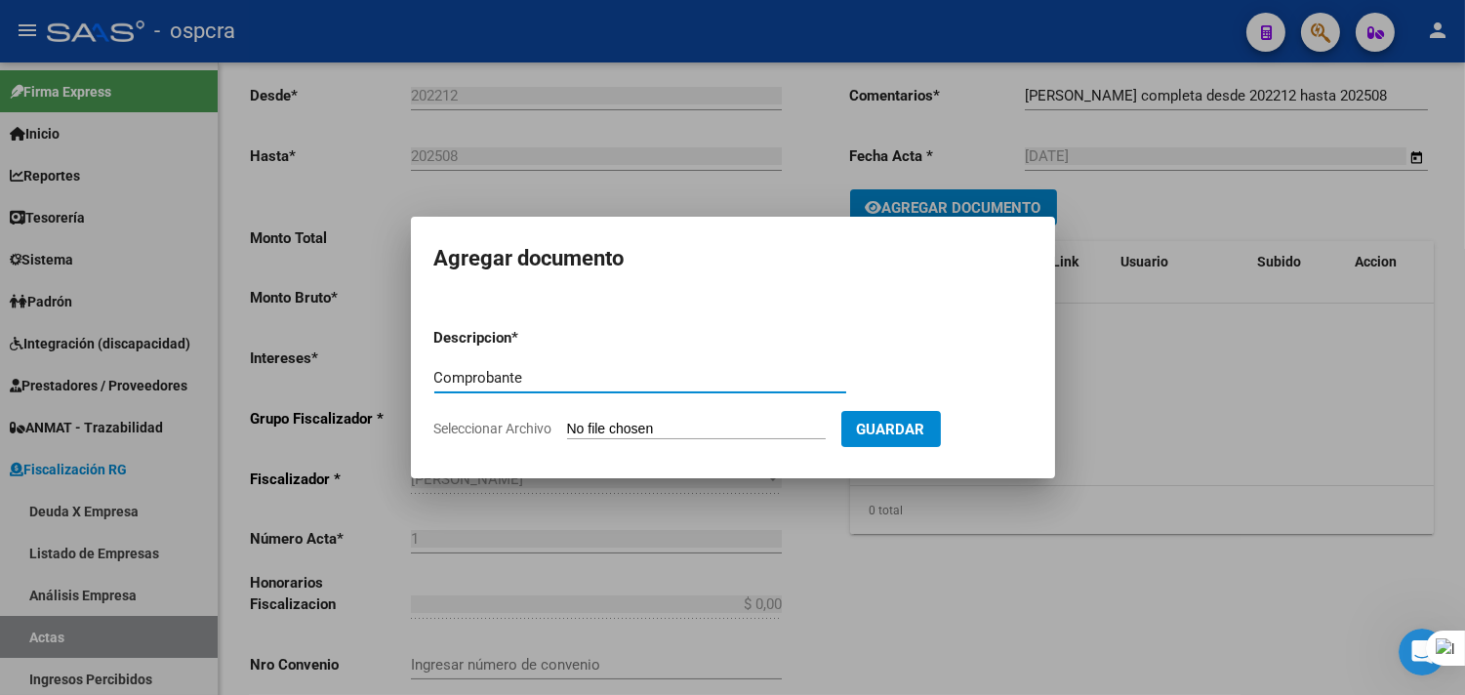
type input "Comprobante"
click at [898, 422] on span "Guardar" at bounding box center [891, 430] width 68 height 18
type input "C:\fakepath\WhatsApp Image [DATE] 10.53.18.jpeg"
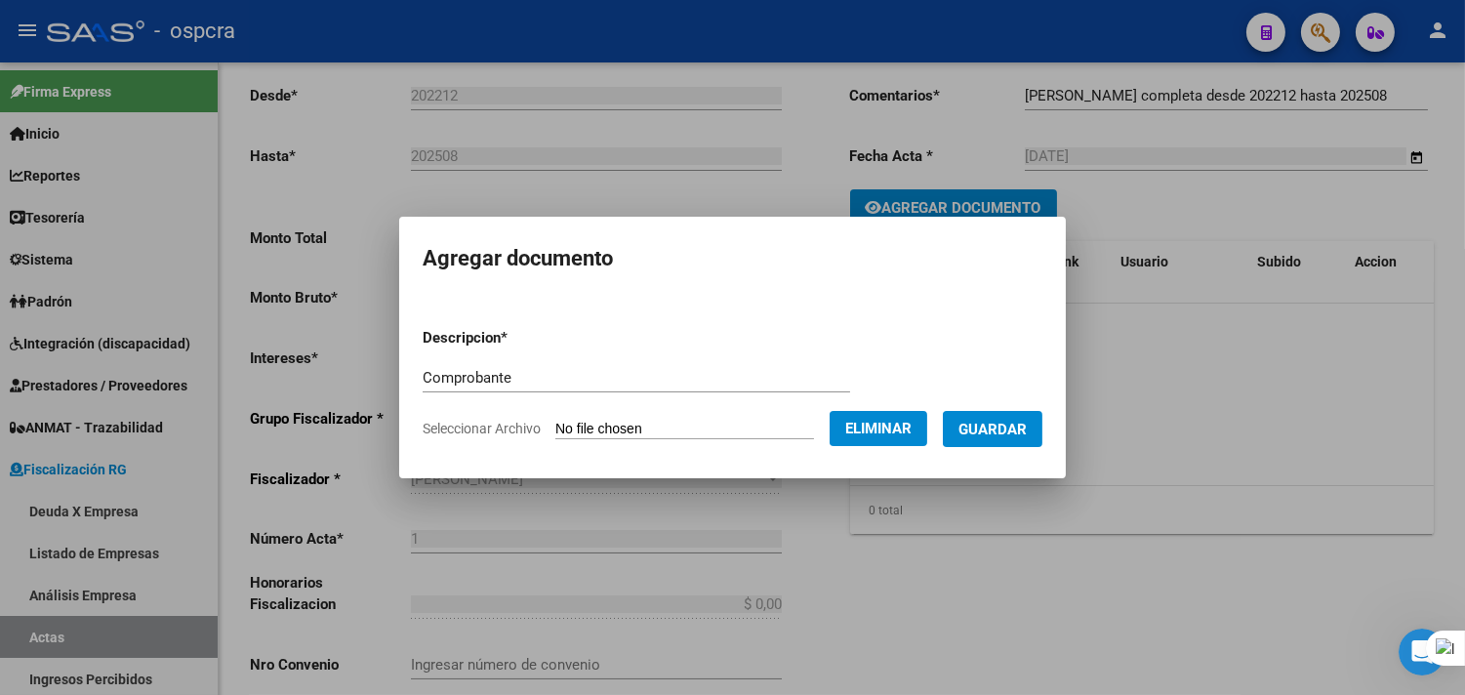
click at [812, 270] on h2 "Agregar documento" at bounding box center [732, 258] width 620 height 37
click at [992, 425] on span "Guardar" at bounding box center [992, 430] width 68 height 18
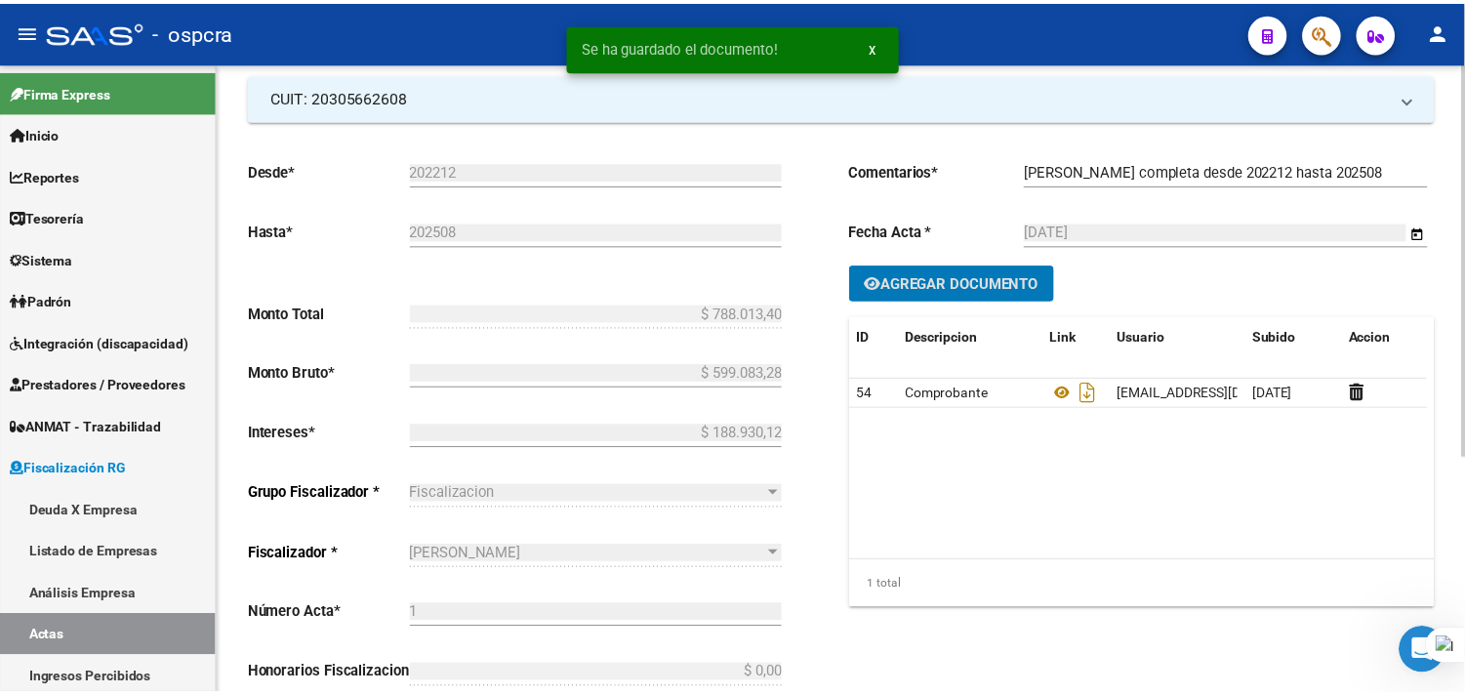
scroll to position [0, 0]
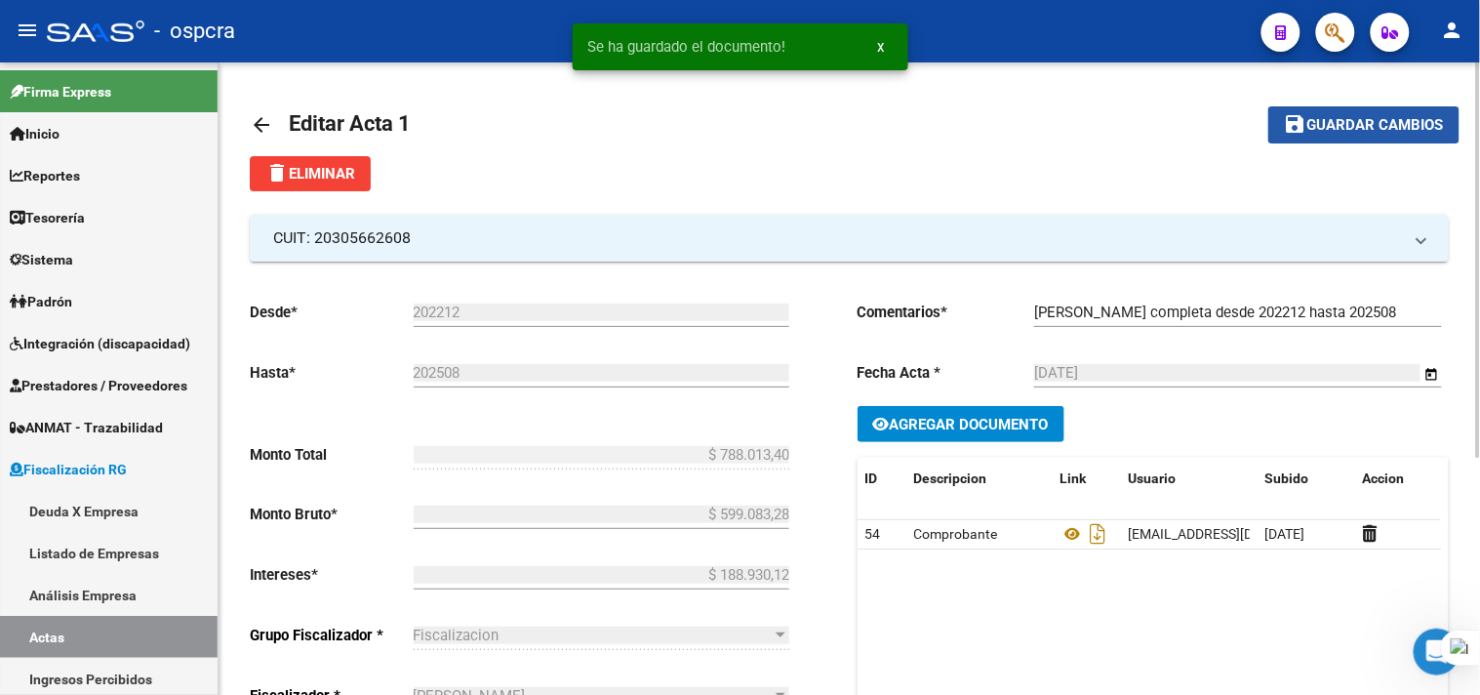
click at [1319, 132] on span "Guardar cambios" at bounding box center [1375, 126] width 137 height 18
click at [84, 514] on link "Deuda X Empresa" at bounding box center [109, 511] width 218 height 42
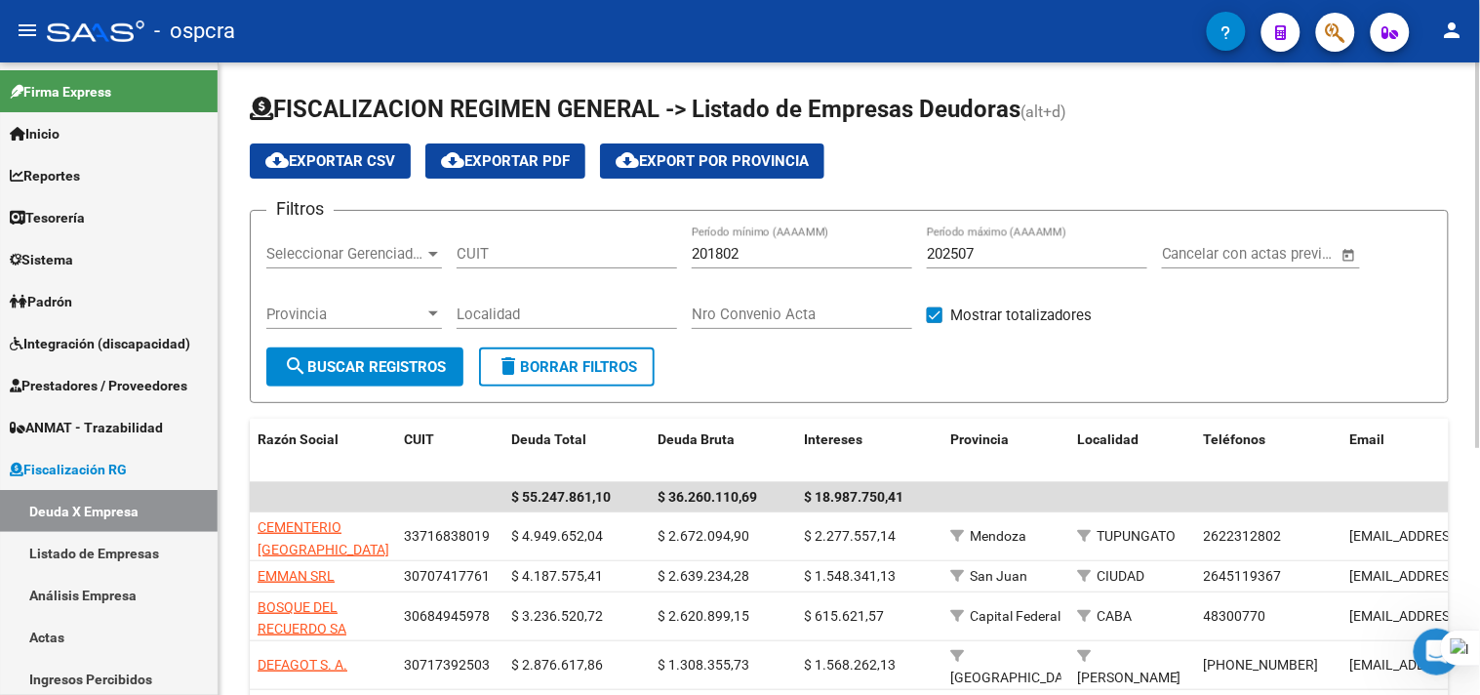
drag, startPoint x: 538, startPoint y: 231, endPoint x: 525, endPoint y: 248, distance: 20.9
click at [535, 231] on div "CUIT" at bounding box center [567, 247] width 221 height 42
click at [518, 261] on input "CUIT" at bounding box center [567, 254] width 221 height 18
paste input "20-30566260-8"
type input "20-30566260-8"
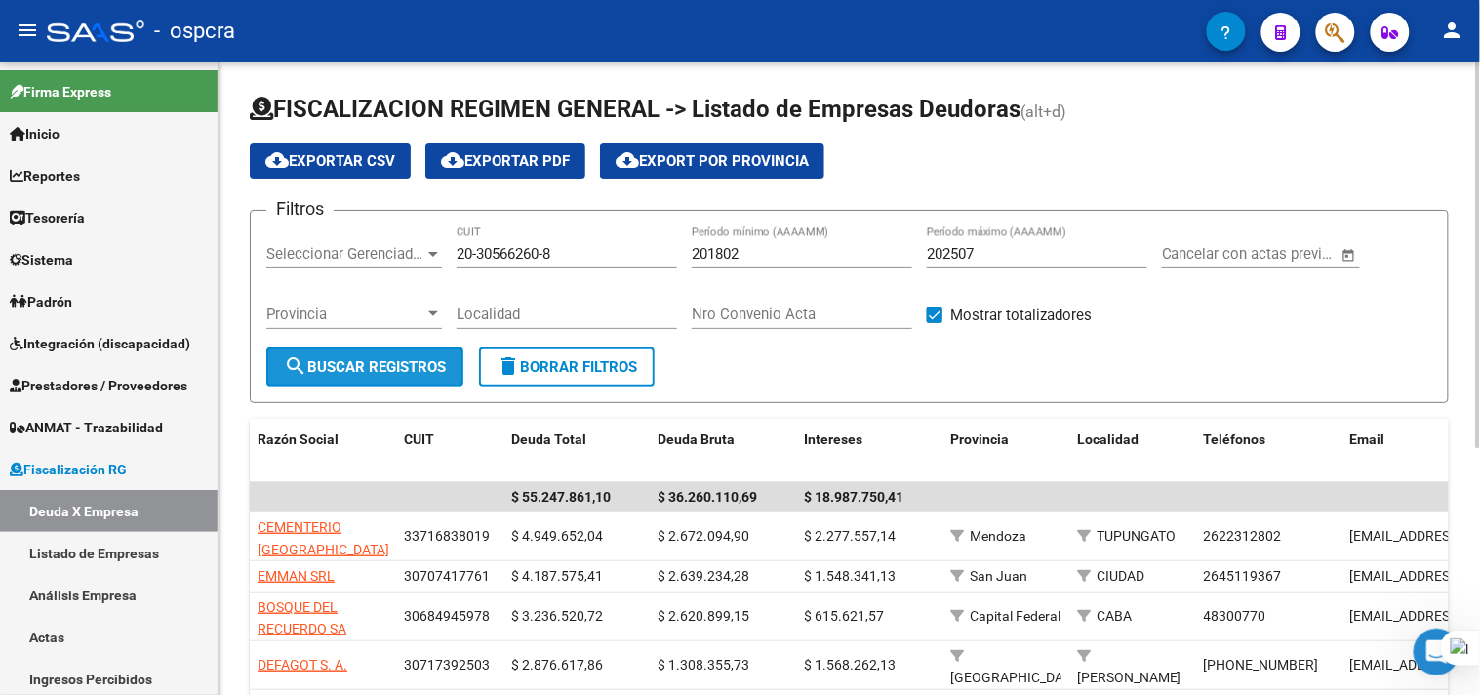
click at [415, 352] on button "search Buscar Registros" at bounding box center [364, 366] width 197 height 39
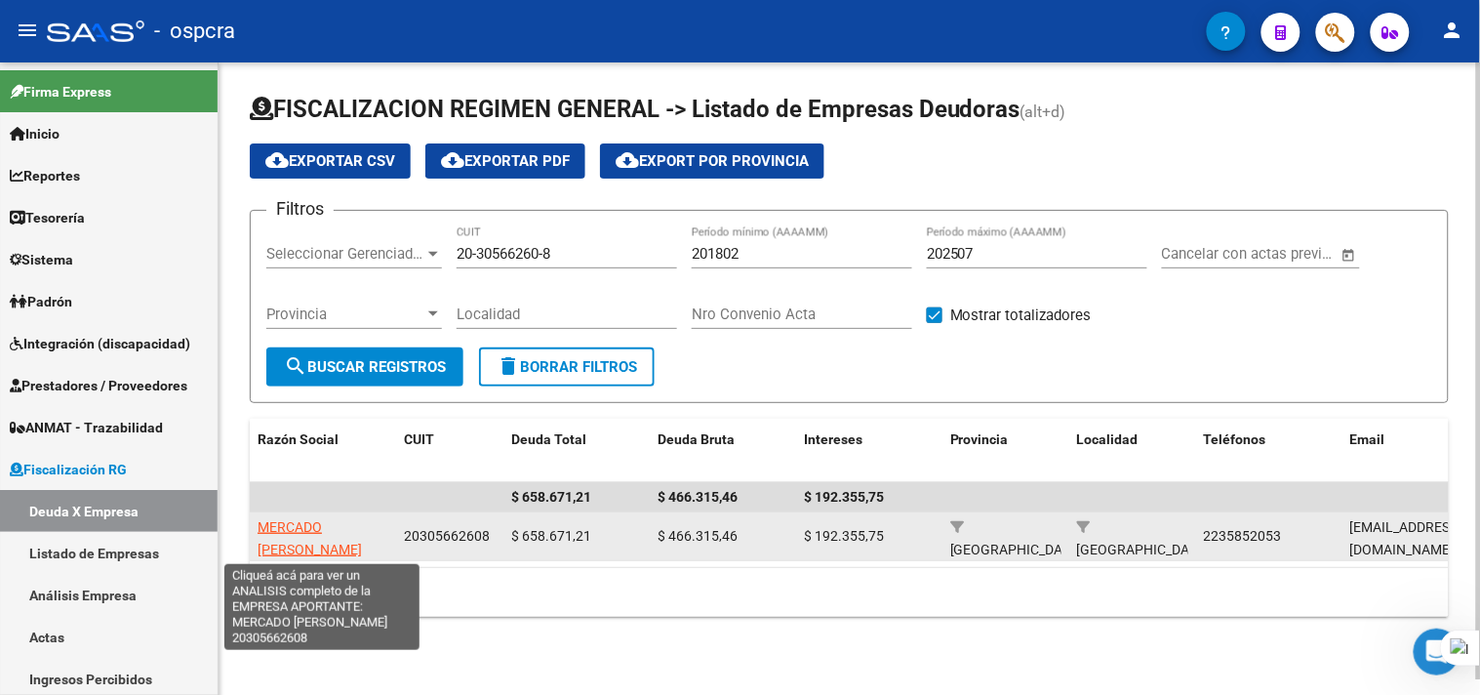
click at [325, 529] on span "MERCADO [PERSON_NAME]" at bounding box center [310, 538] width 104 height 38
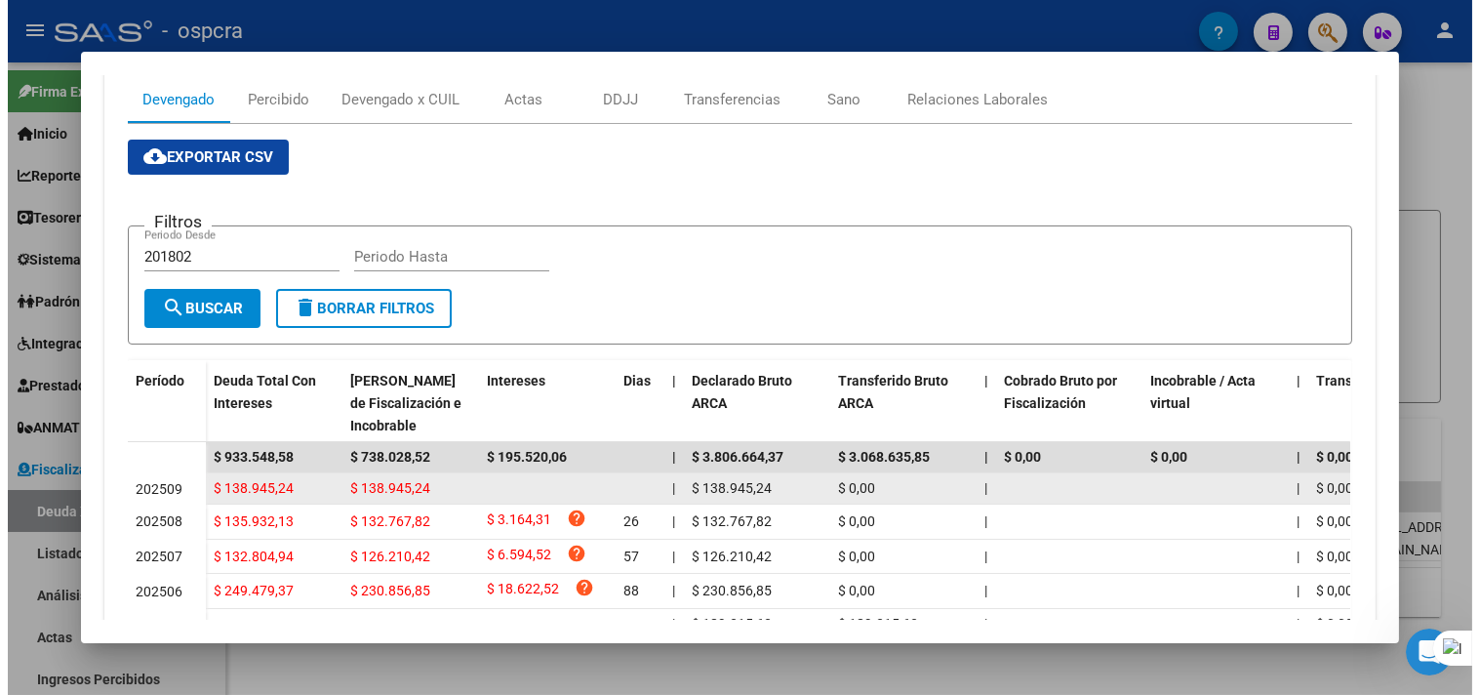
scroll to position [325, 0]
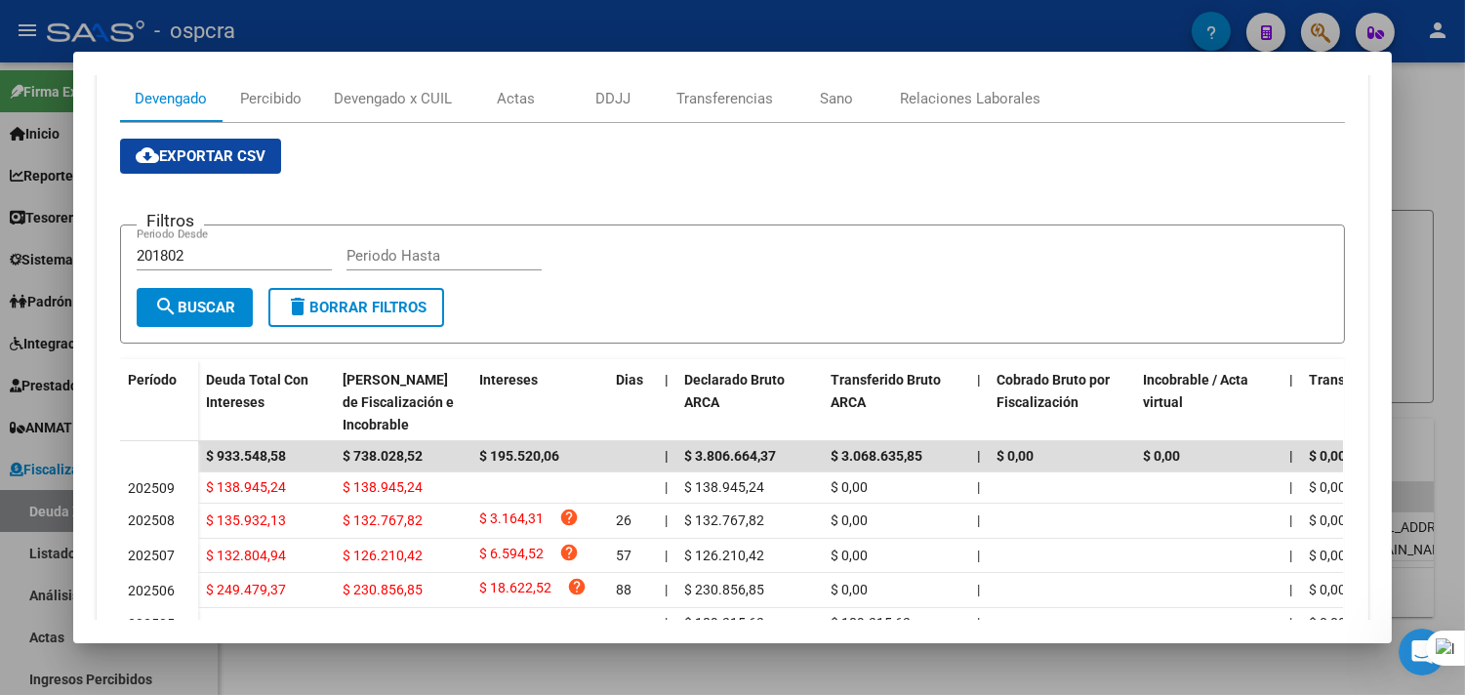
click at [652, 232] on form "Filtros 201802 Periodo Desde Periodo Hasta search Buscar delete Borrar Filtros" at bounding box center [732, 284] width 1225 height 120
click at [1421, 144] on div at bounding box center [732, 347] width 1465 height 695
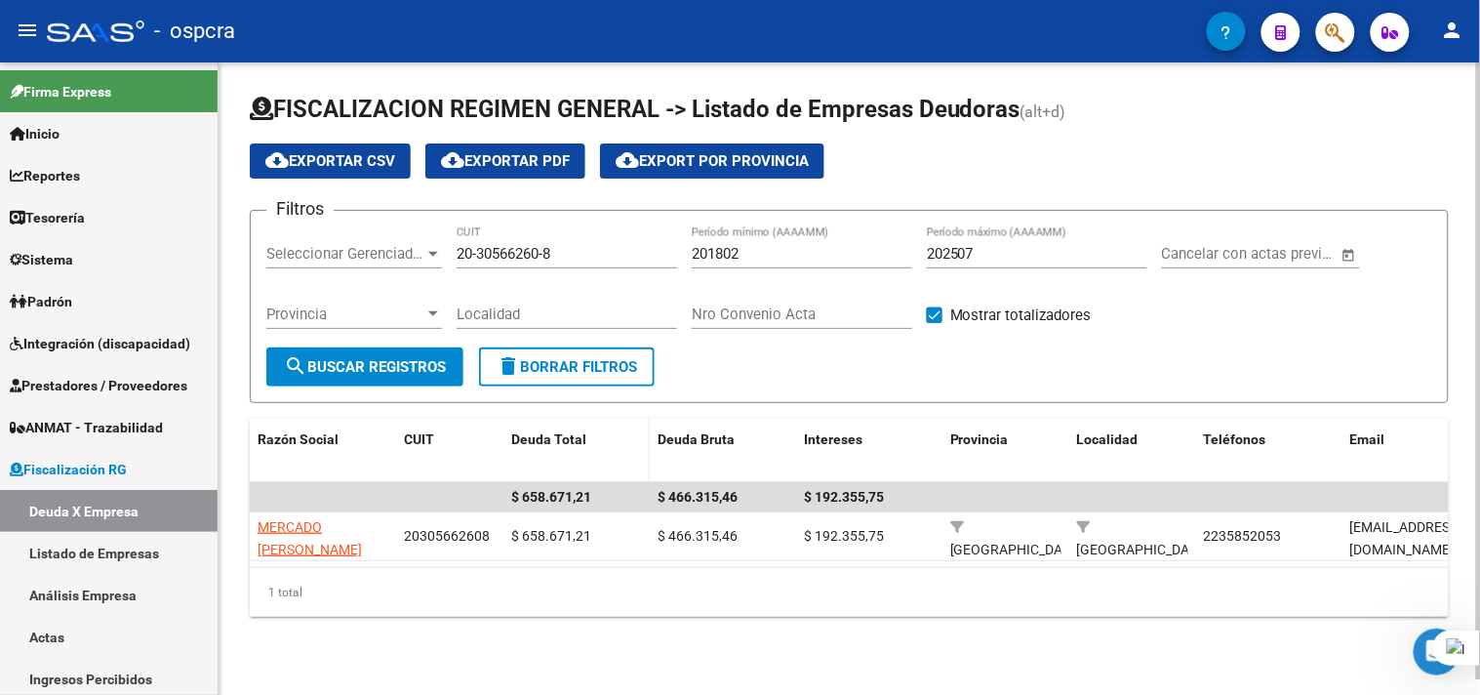
scroll to position [1, 0]
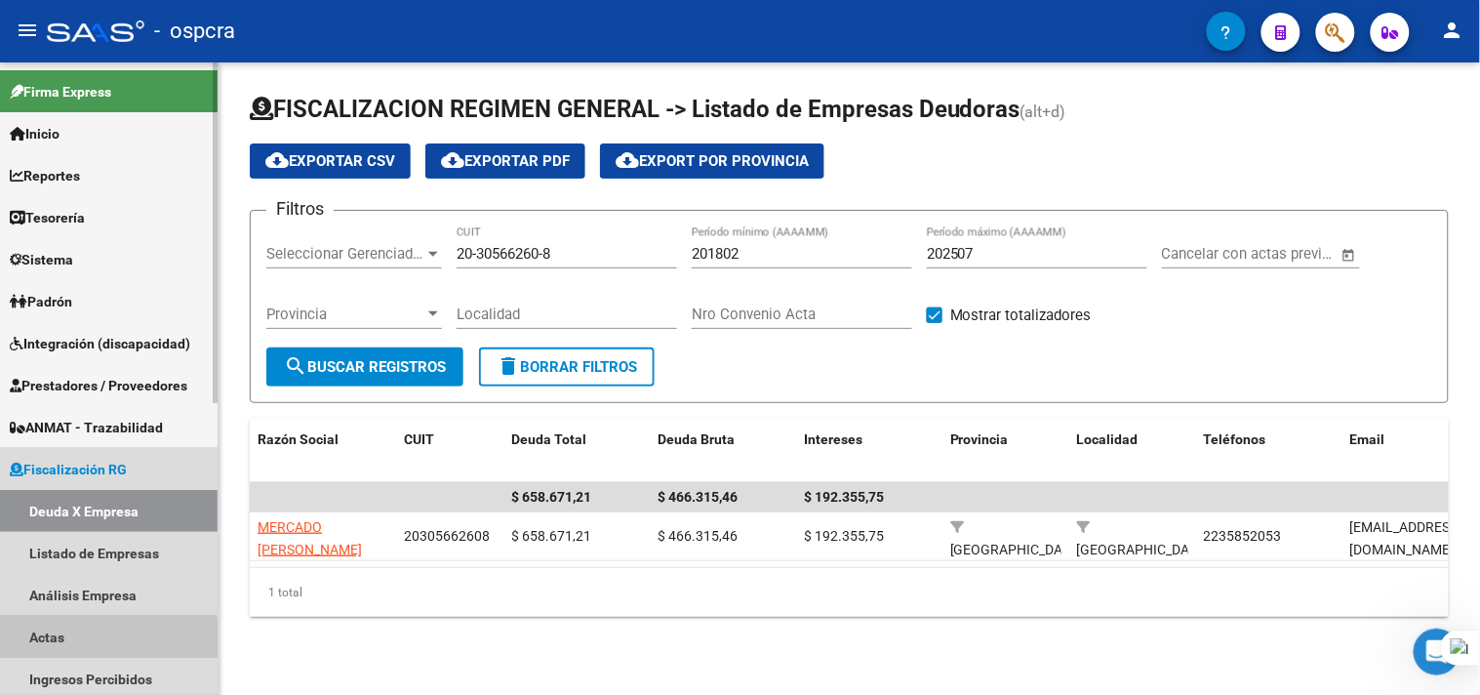
click at [81, 651] on link "Actas" at bounding box center [109, 637] width 218 height 42
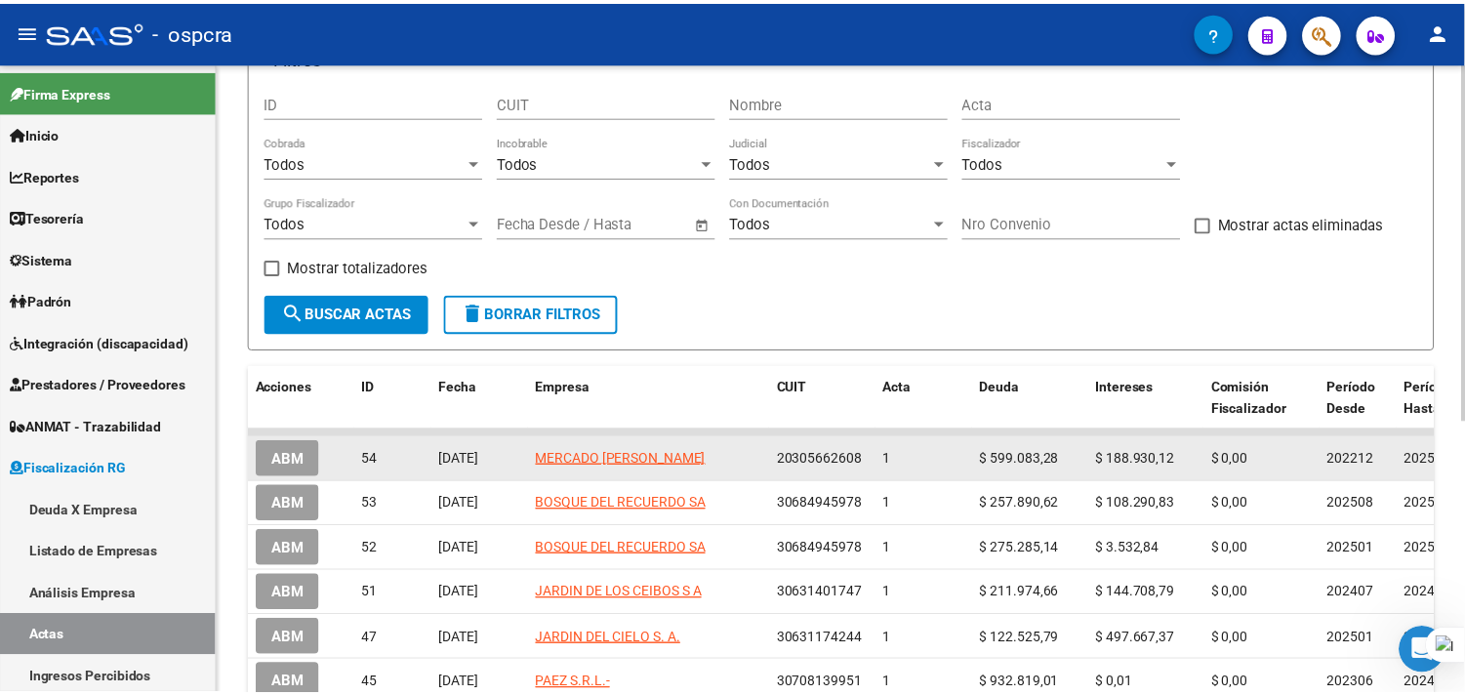
scroll to position [217, 0]
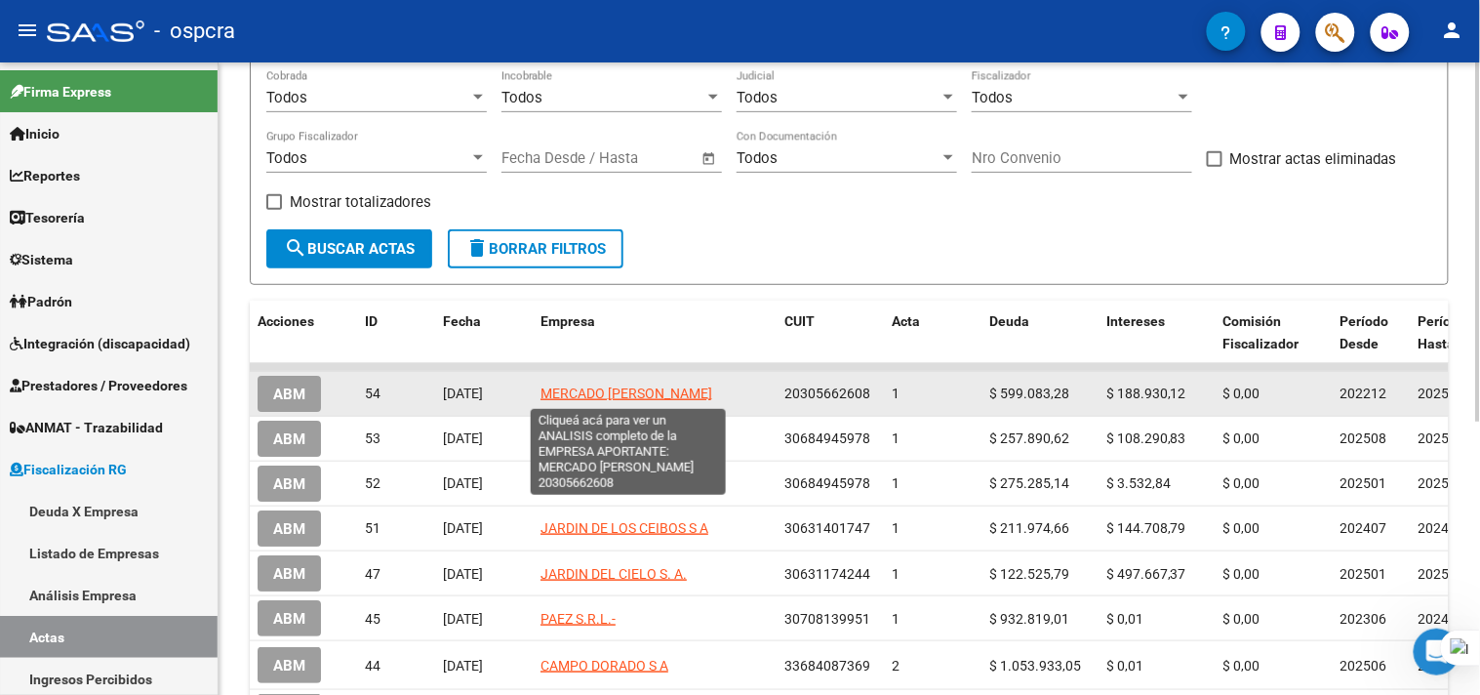
click at [564, 393] on span "MERCADO [PERSON_NAME]" at bounding box center [627, 393] width 172 height 16
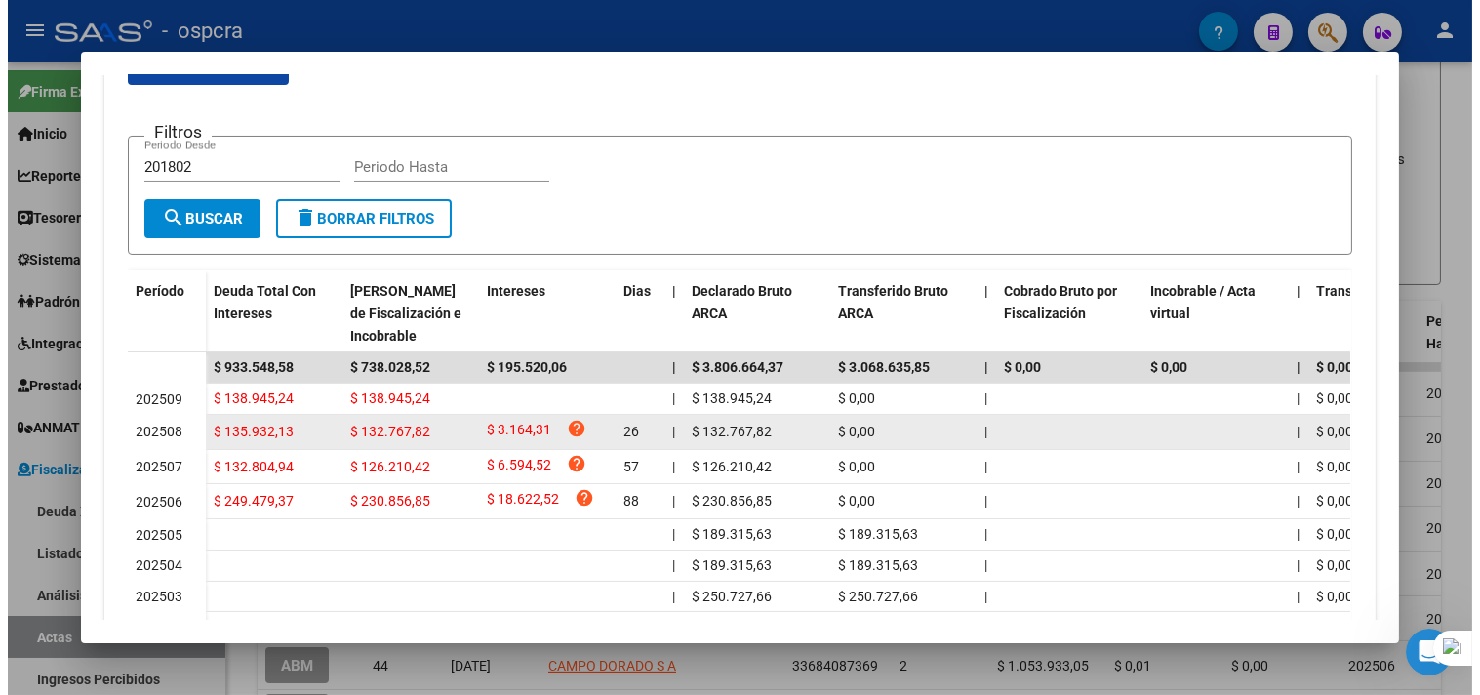
scroll to position [0, 0]
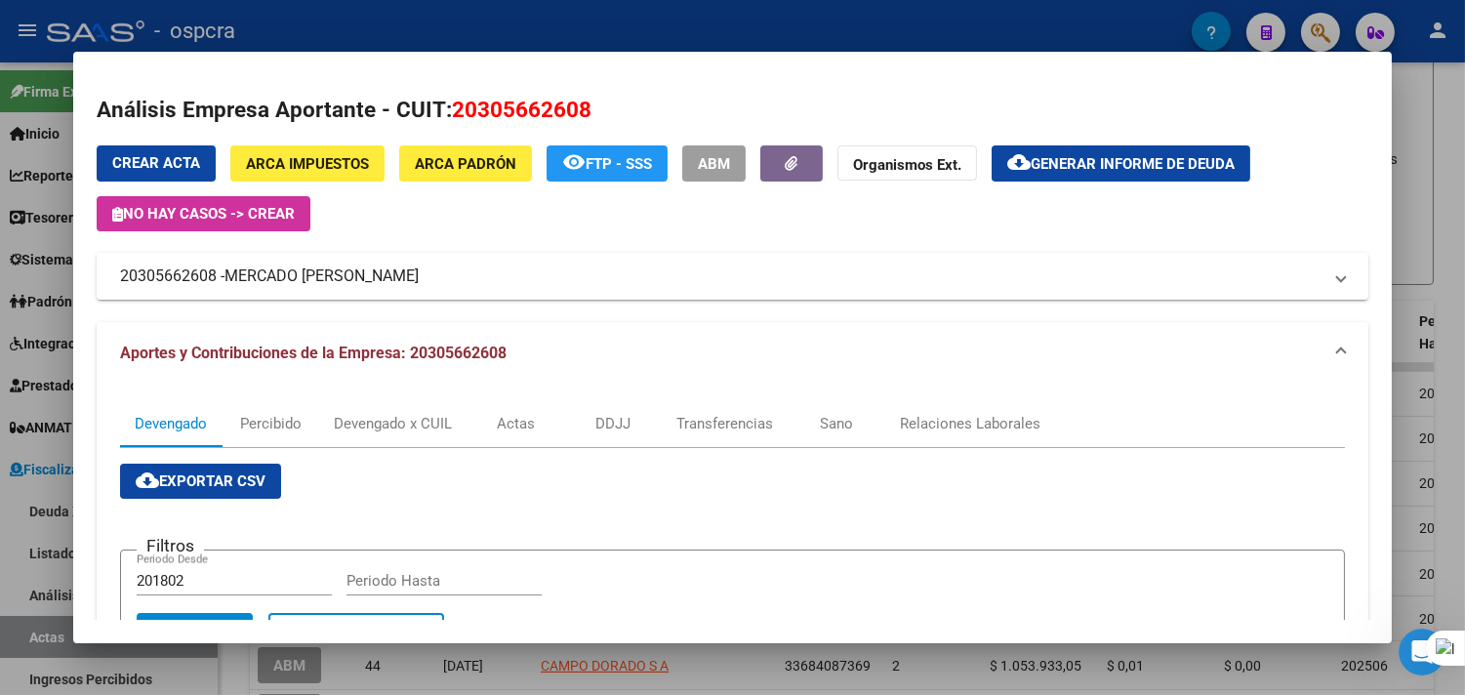
click at [1413, 271] on div at bounding box center [732, 347] width 1465 height 695
